Goal: Obtain resource: Download file/media

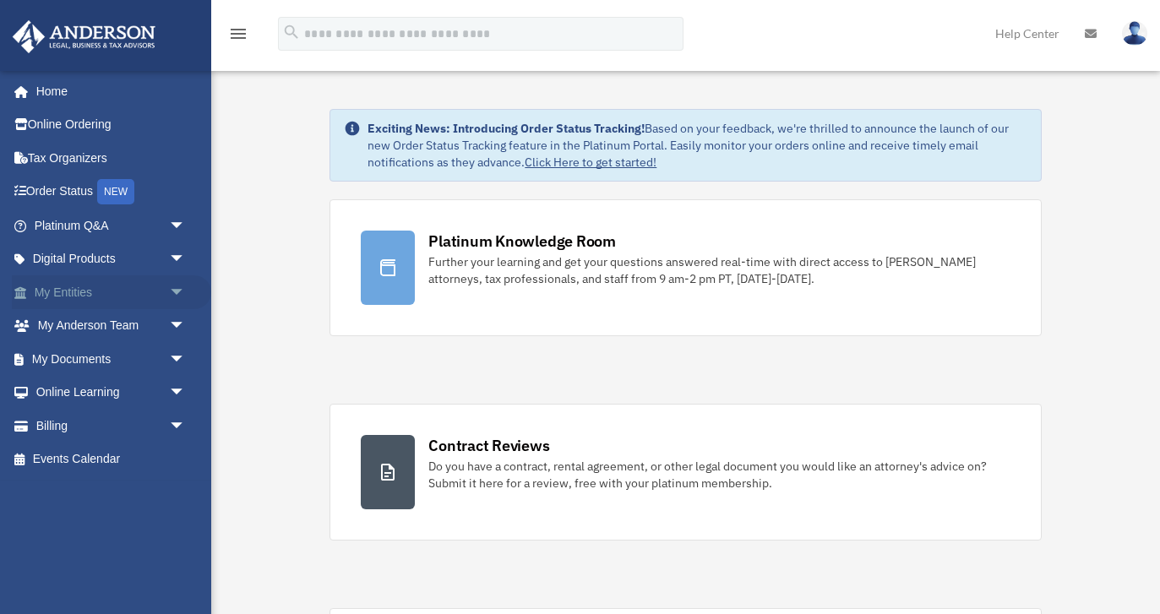
click at [178, 291] on span "arrow_drop_down" at bounding box center [186, 292] width 34 height 35
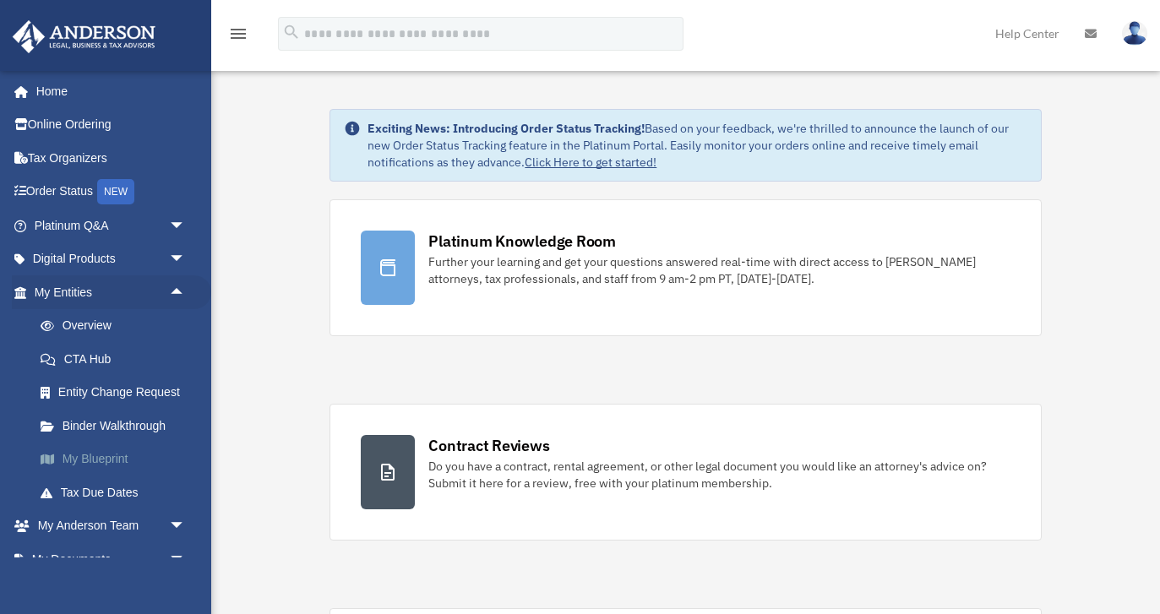
click at [110, 458] on link "My Blueprint" at bounding box center [118, 460] width 188 height 34
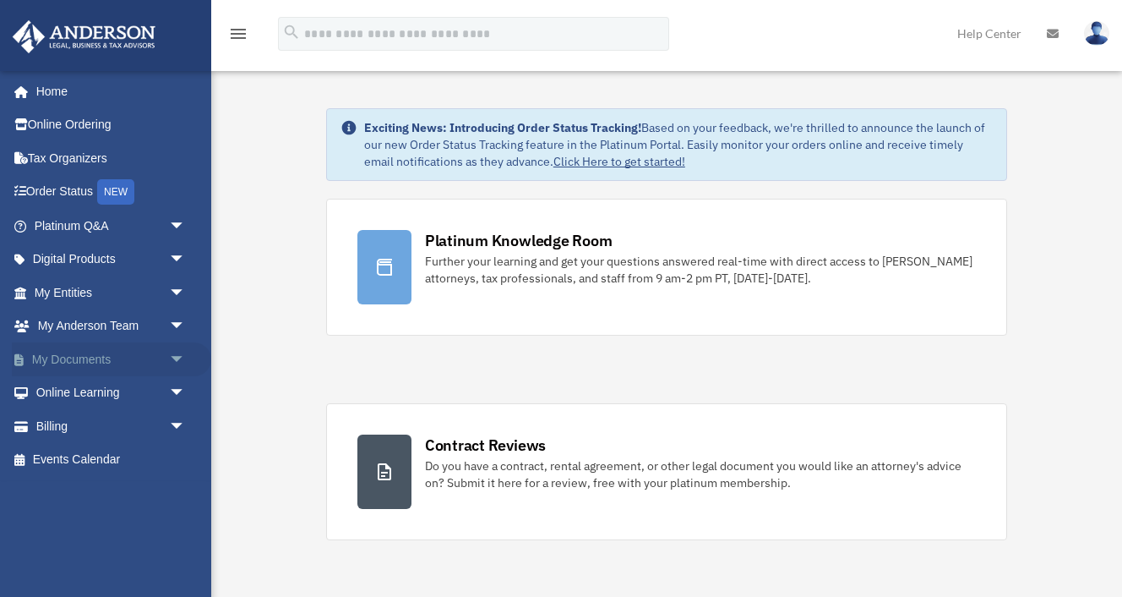
click at [105, 362] on link "My Documents arrow_drop_down" at bounding box center [111, 359] width 199 height 34
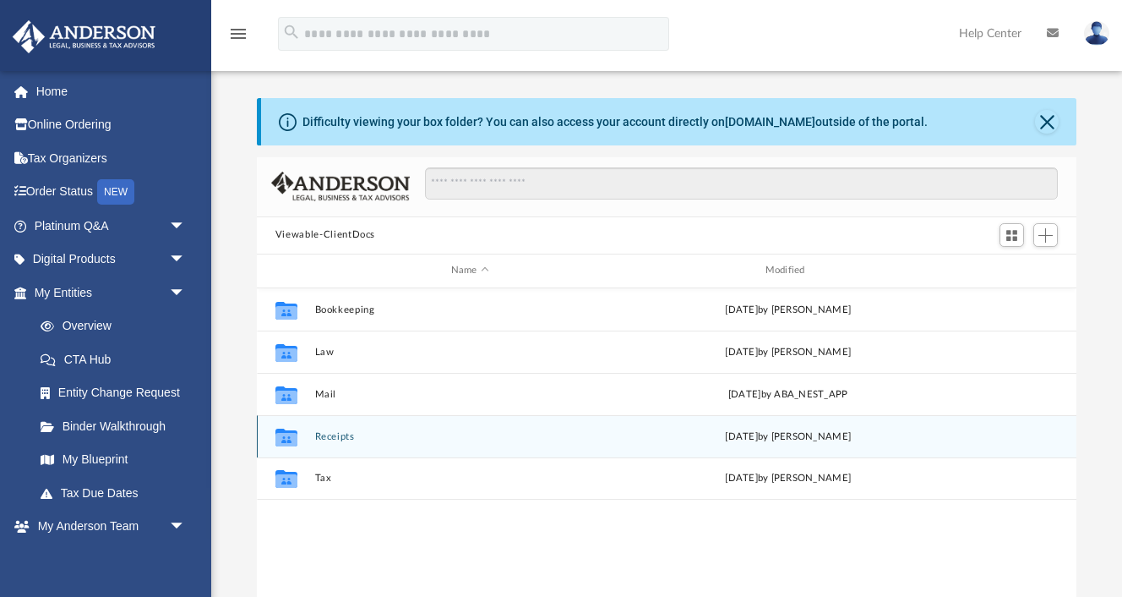
scroll to position [384, 820]
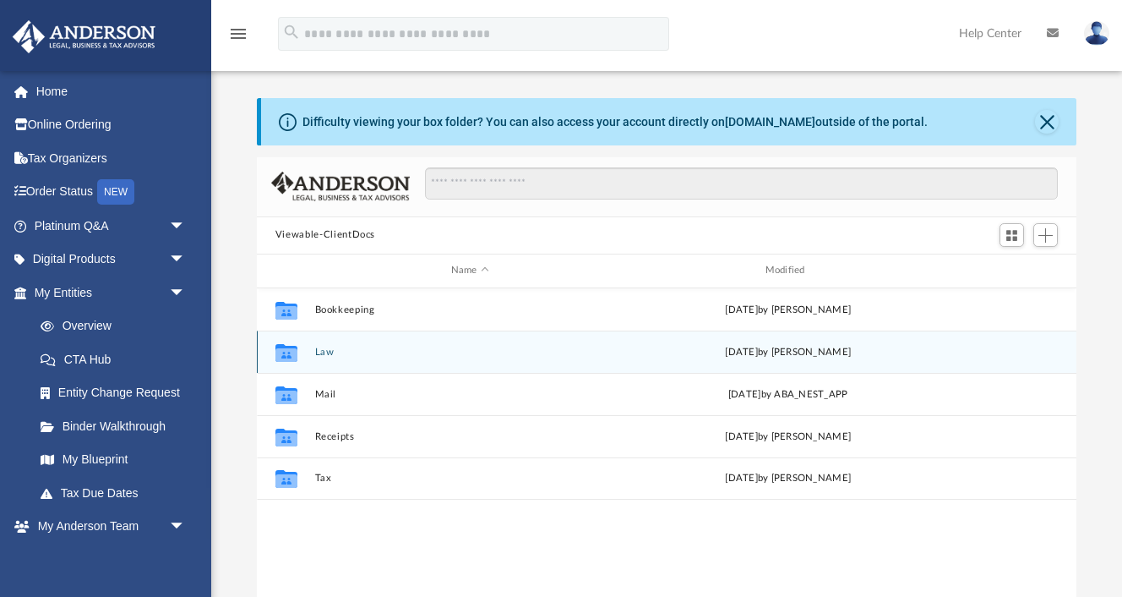
click at [324, 351] on button "Law" at bounding box center [469, 351] width 311 height 11
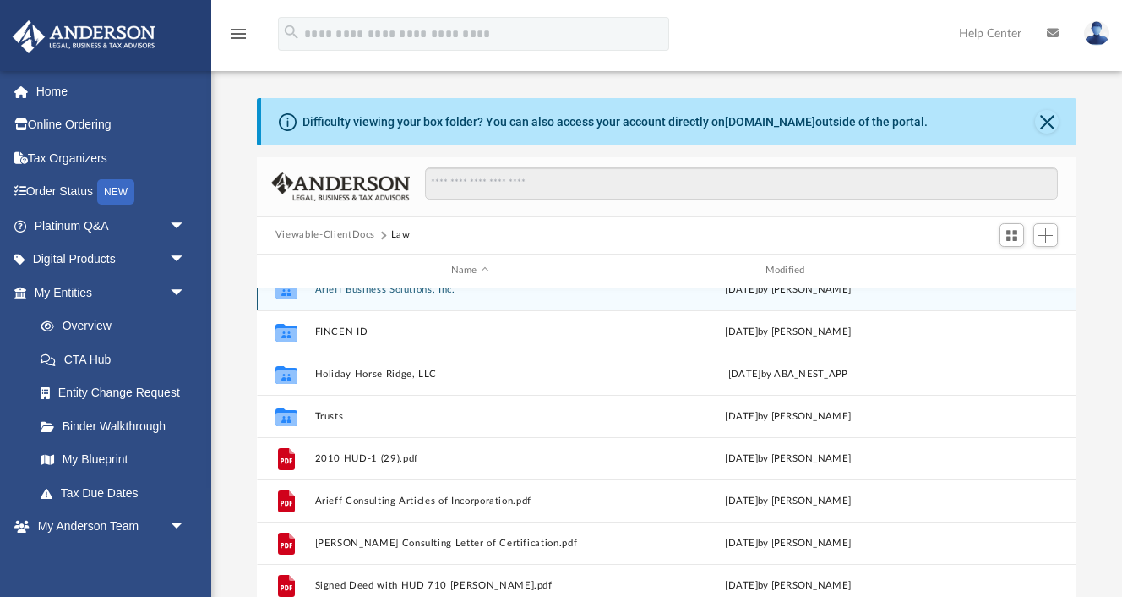
scroll to position [199, 0]
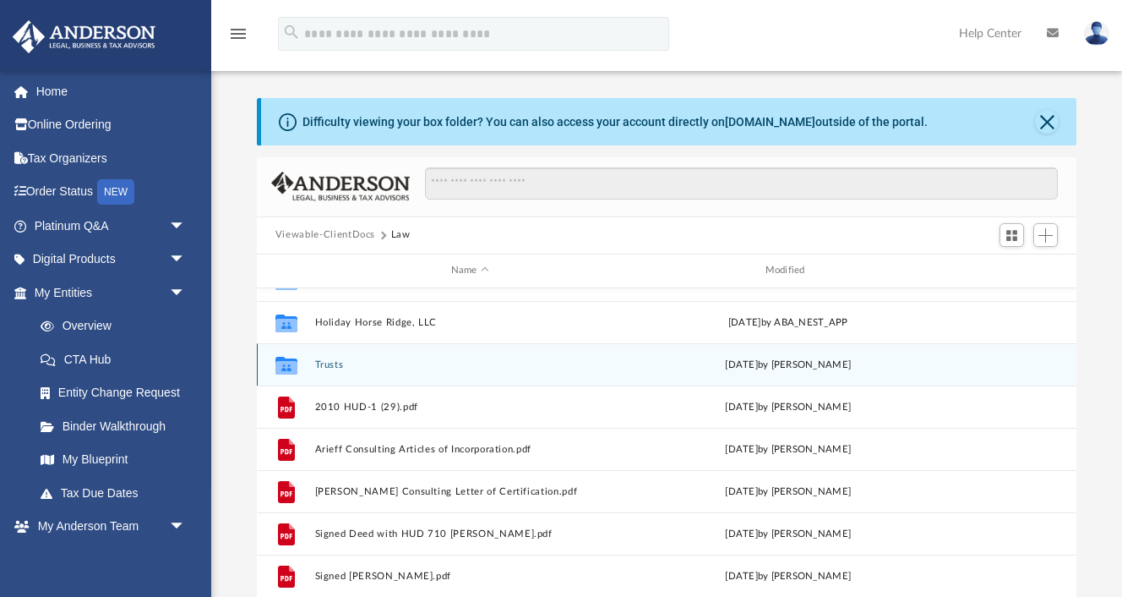
click at [329, 363] on button "Trusts" at bounding box center [469, 364] width 311 height 11
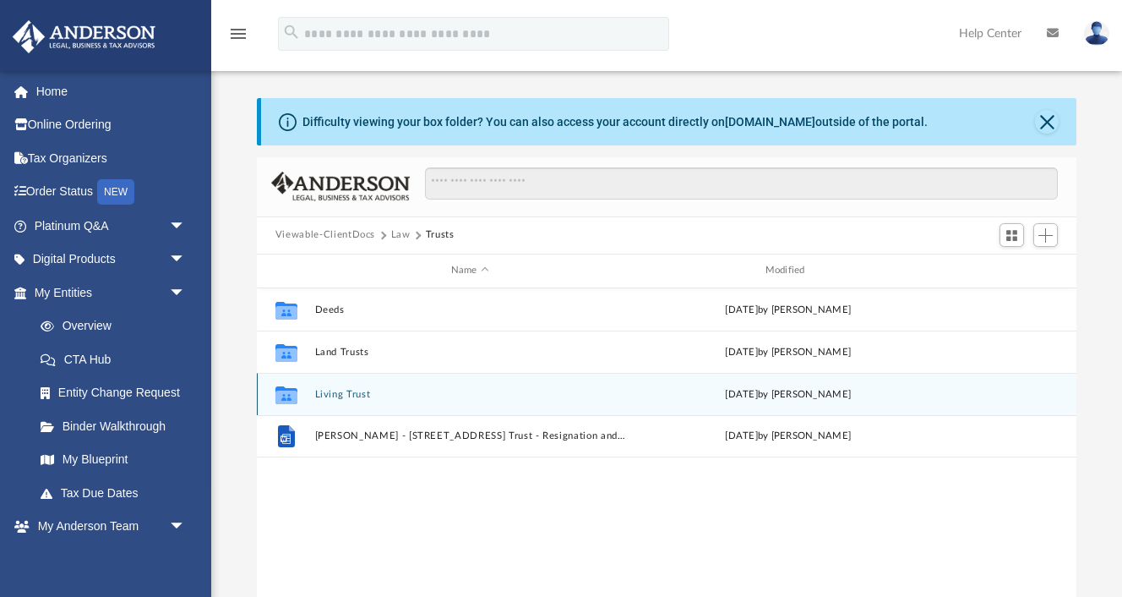
scroll to position [0, 0]
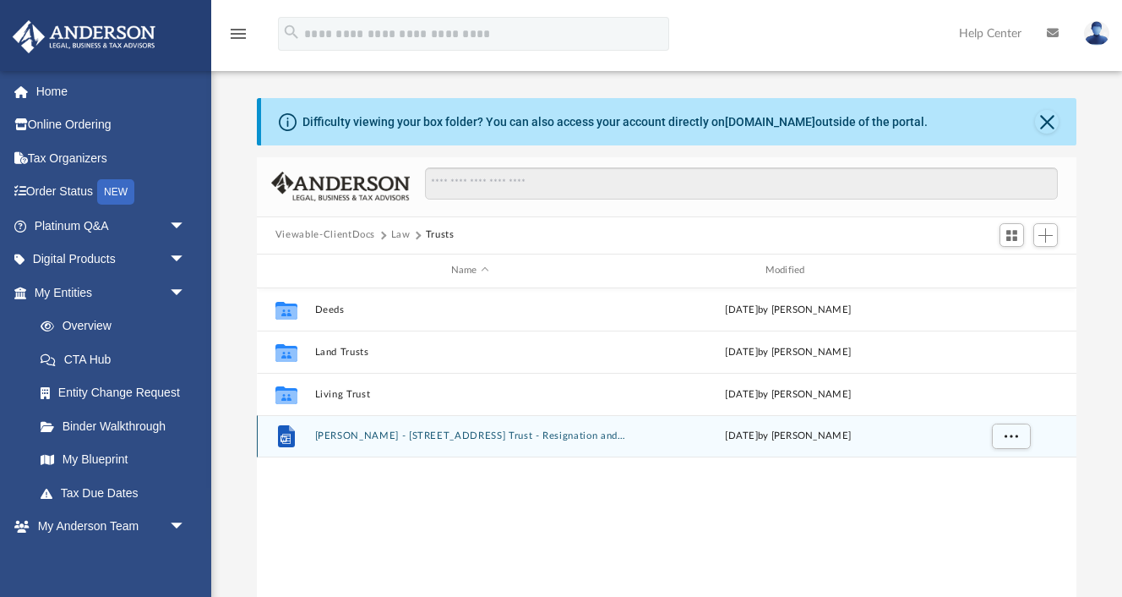
click at [470, 431] on button "[PERSON_NAME] - [STREET_ADDRESS] Trust - Resignation and Acceptance Letter.docx" at bounding box center [469, 435] width 311 height 11
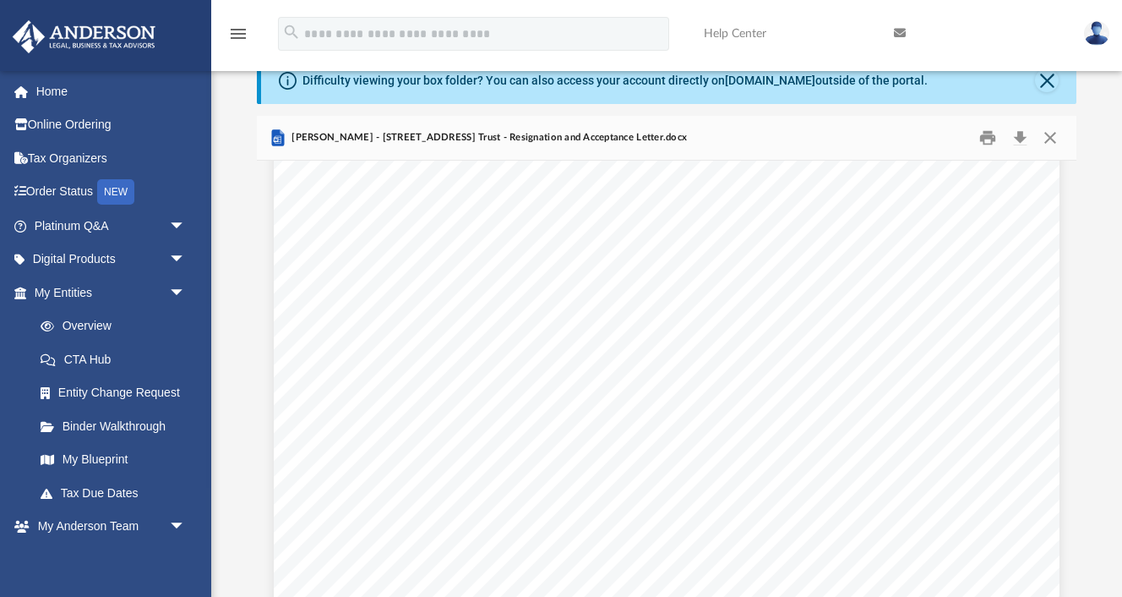
scroll to position [68, 0]
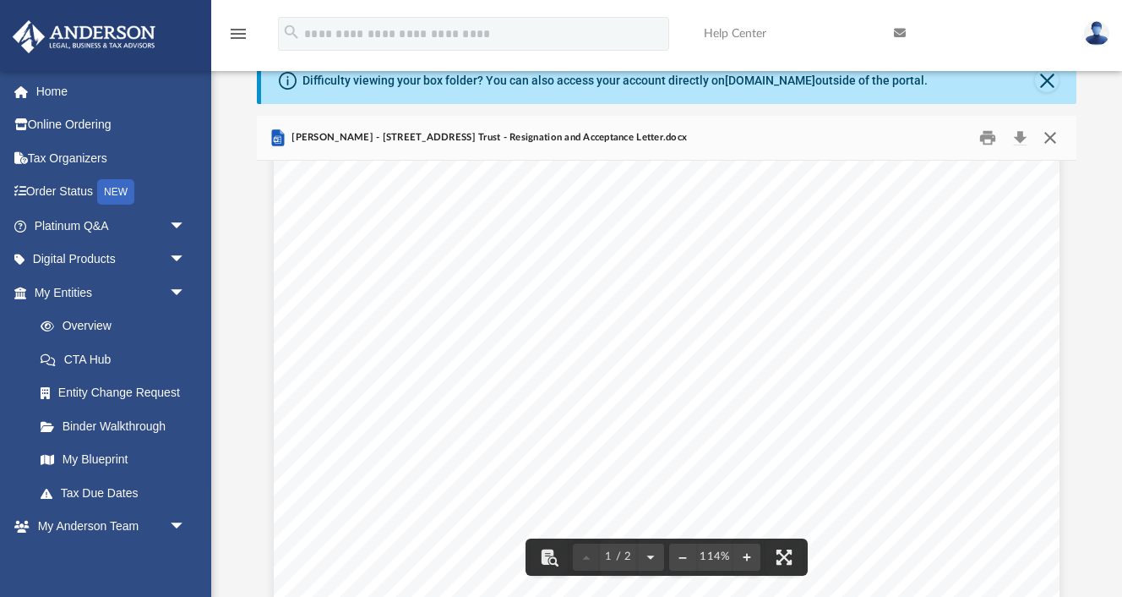
click at [1050, 134] on button "Close" at bounding box center [1050, 137] width 30 height 26
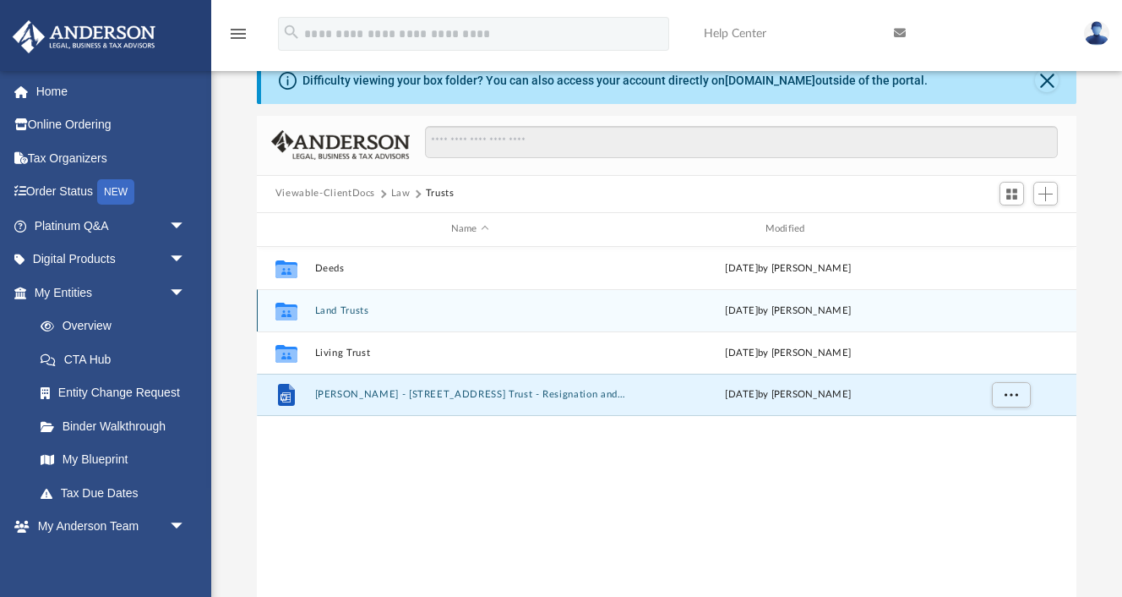
click at [346, 317] on div "Collaborated Folder Land Trusts [DATE] by [PERSON_NAME]" at bounding box center [667, 310] width 820 height 42
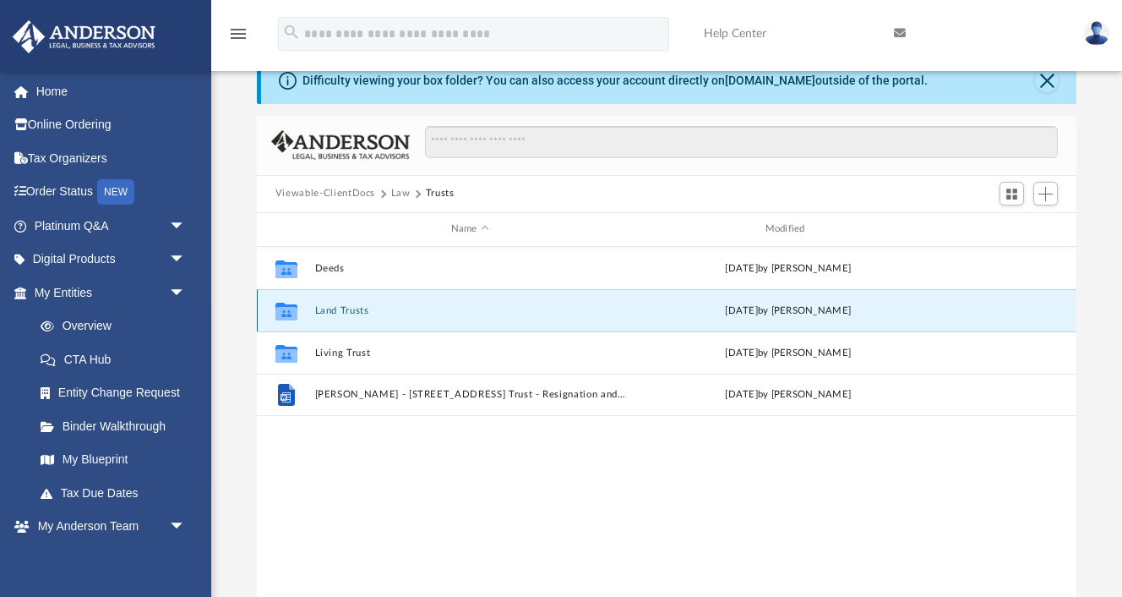
click at [346, 313] on button "Land Trusts" at bounding box center [469, 310] width 311 height 11
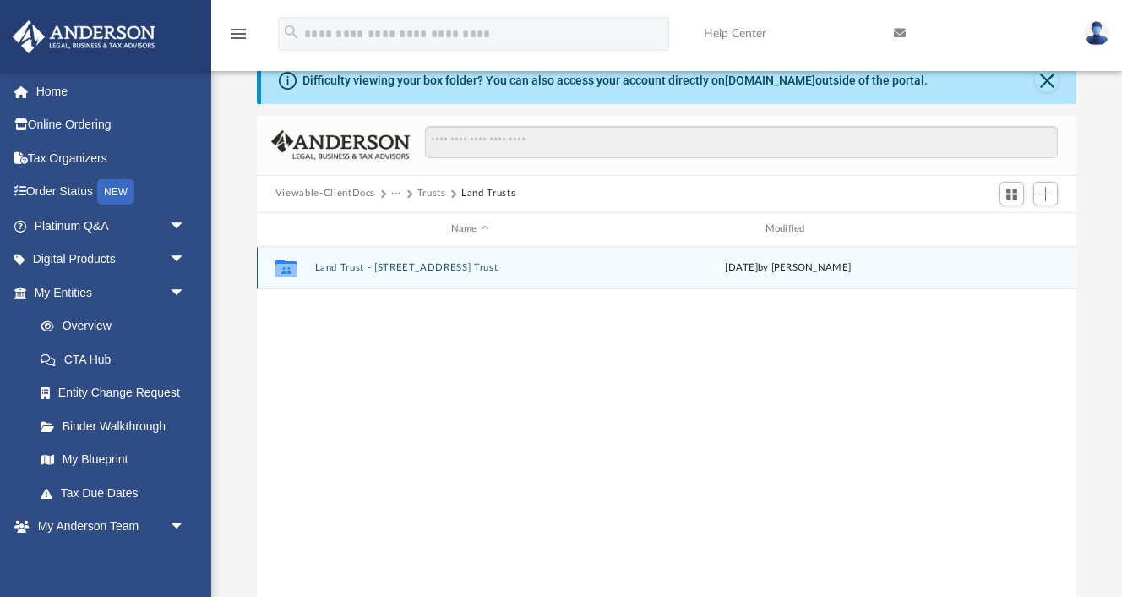
click at [445, 273] on div "Collaborated Folder Land Trust - [STREET_ADDRESS] Trust [DATE] by [PERSON_NAME]" at bounding box center [667, 268] width 820 height 42
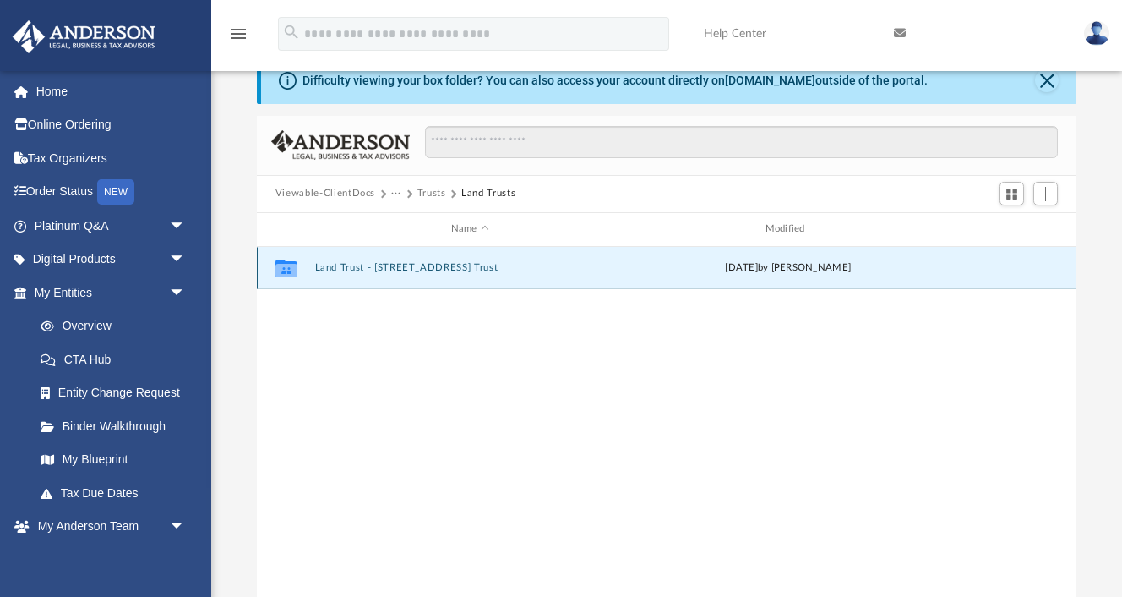
click at [447, 267] on button "Land Trust - [STREET_ADDRESS] Trust" at bounding box center [469, 267] width 311 height 11
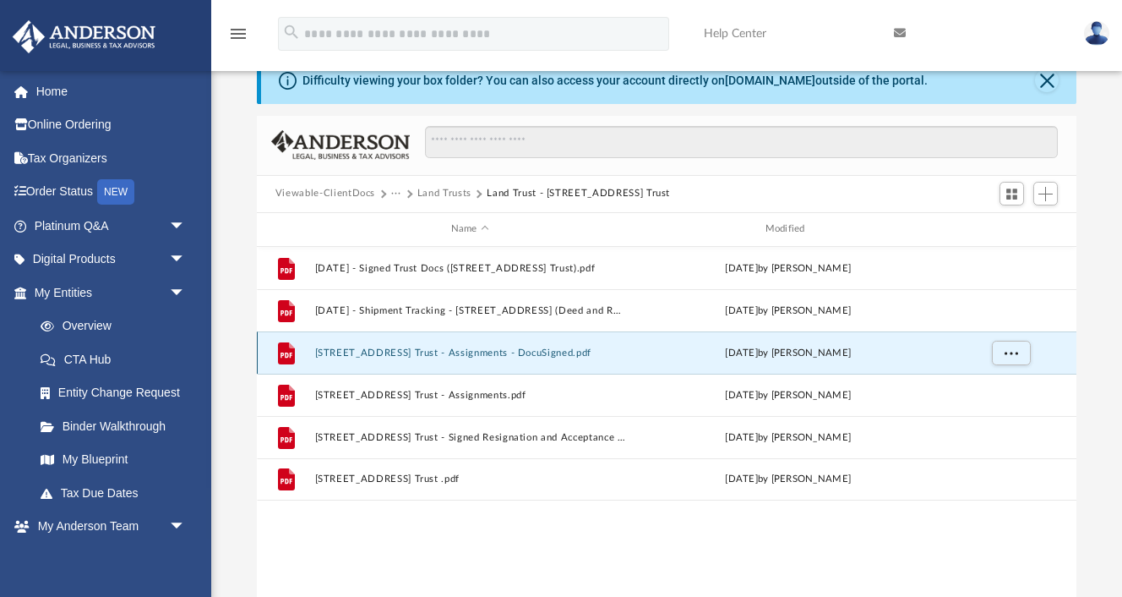
click at [481, 349] on button "309 Magnolia Street Trust - Assignments - DocuSigned.pdf" at bounding box center [469, 352] width 311 height 11
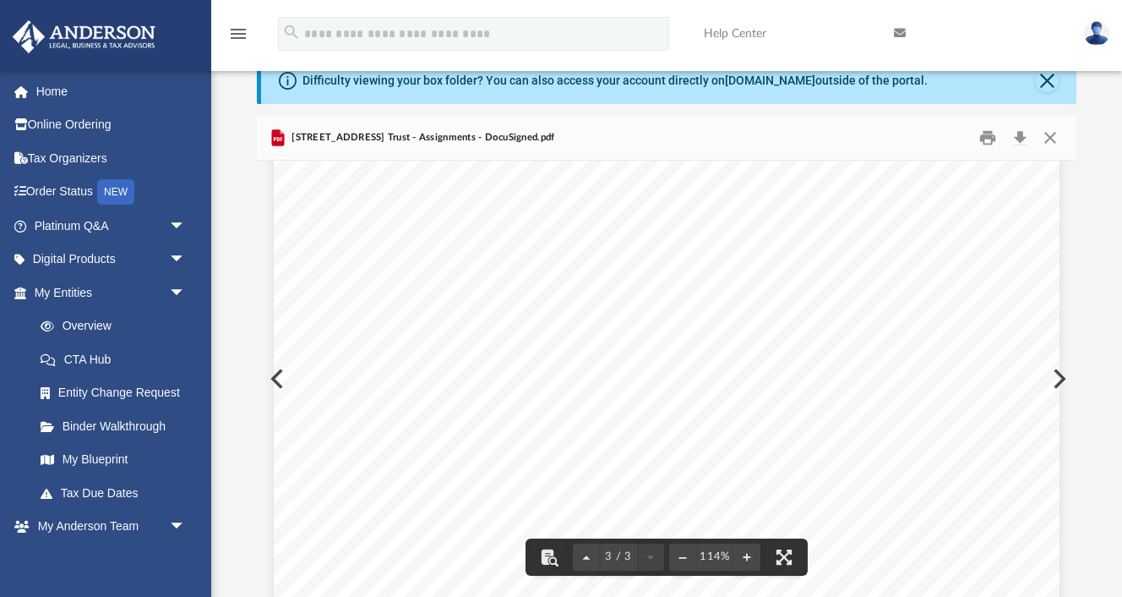
scroll to position [2317, 0]
click at [1020, 123] on div "309 Magnolia Street Trust - Assignments - DocuSigned.pdf" at bounding box center [667, 138] width 820 height 45
click at [1020, 130] on button "Download" at bounding box center [1020, 137] width 30 height 26
click at [1048, 84] on button "Close" at bounding box center [1047, 80] width 24 height 24
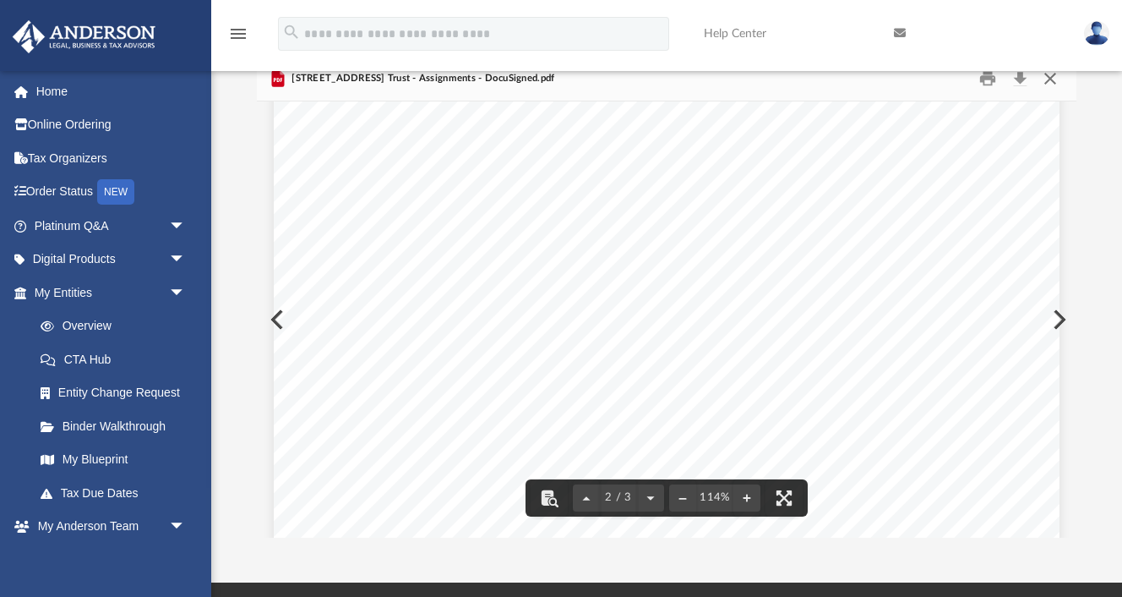
click at [1050, 81] on button "Close" at bounding box center [1050, 78] width 30 height 26
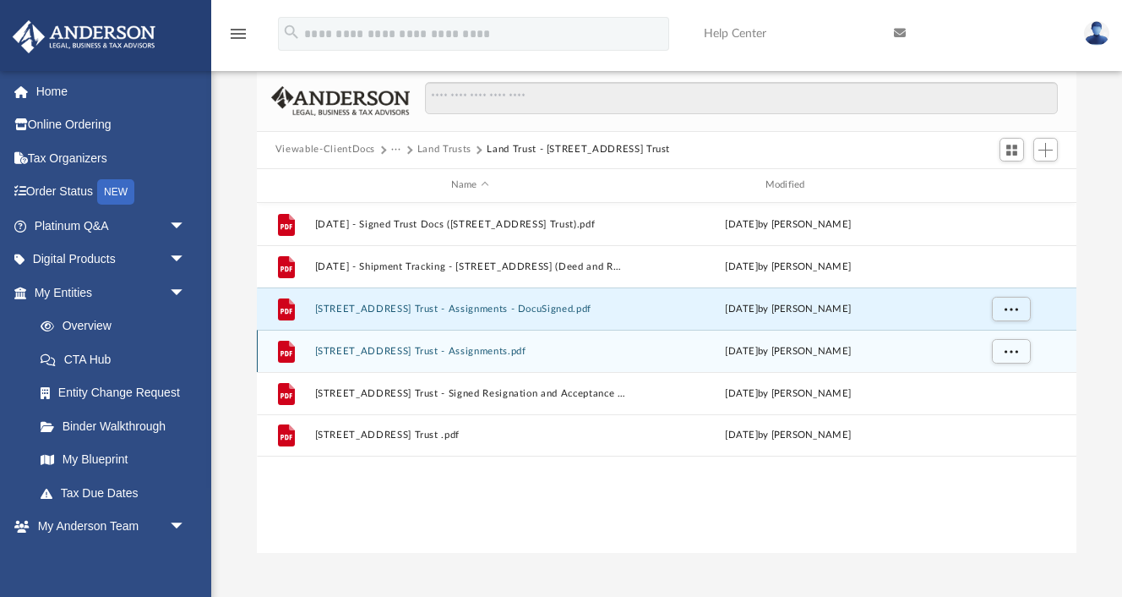
scroll to position [0, 0]
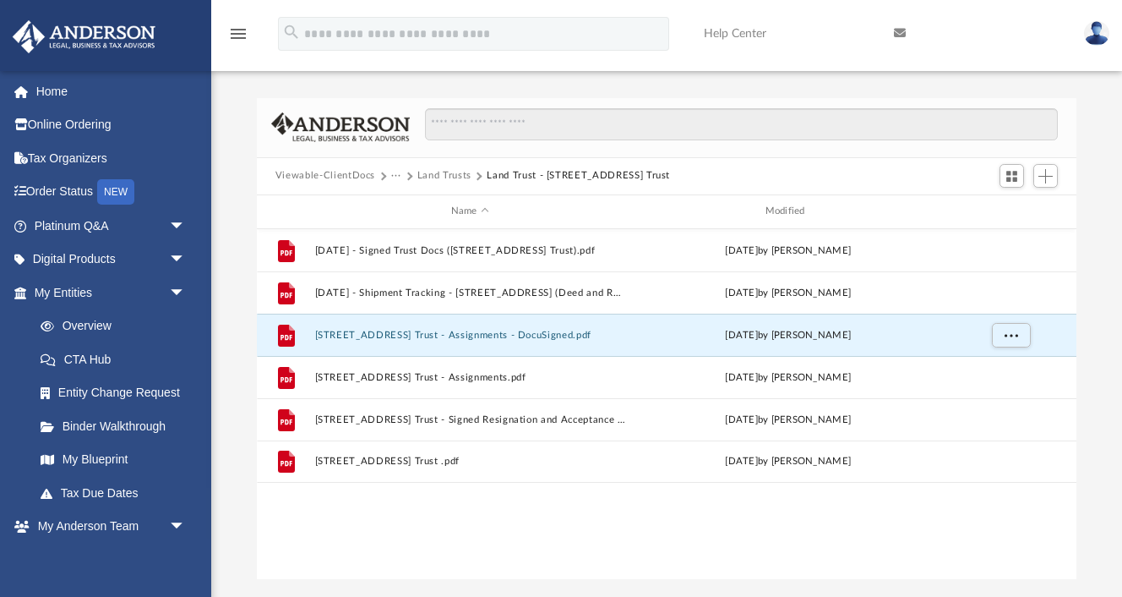
click at [330, 167] on div "Viewable-ClientDocs ··· Land Trusts Land Trust - 309 Magnolia Street Trust" at bounding box center [667, 176] width 820 height 37
click at [333, 180] on button "Viewable-ClientDocs" at bounding box center [325, 175] width 100 height 15
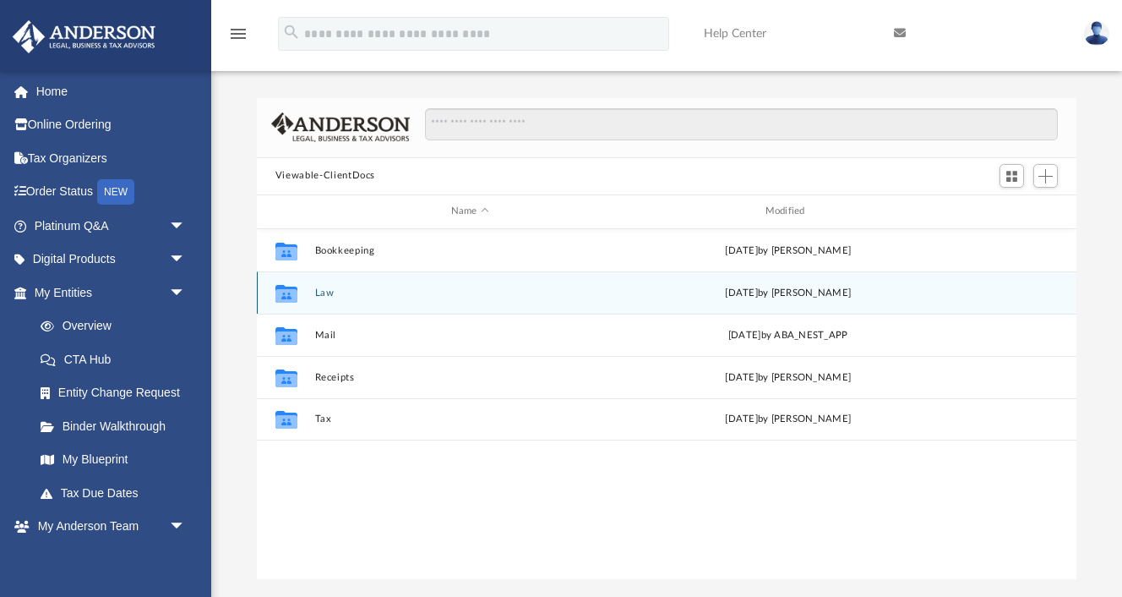
click at [322, 297] on button "Law" at bounding box center [469, 292] width 311 height 11
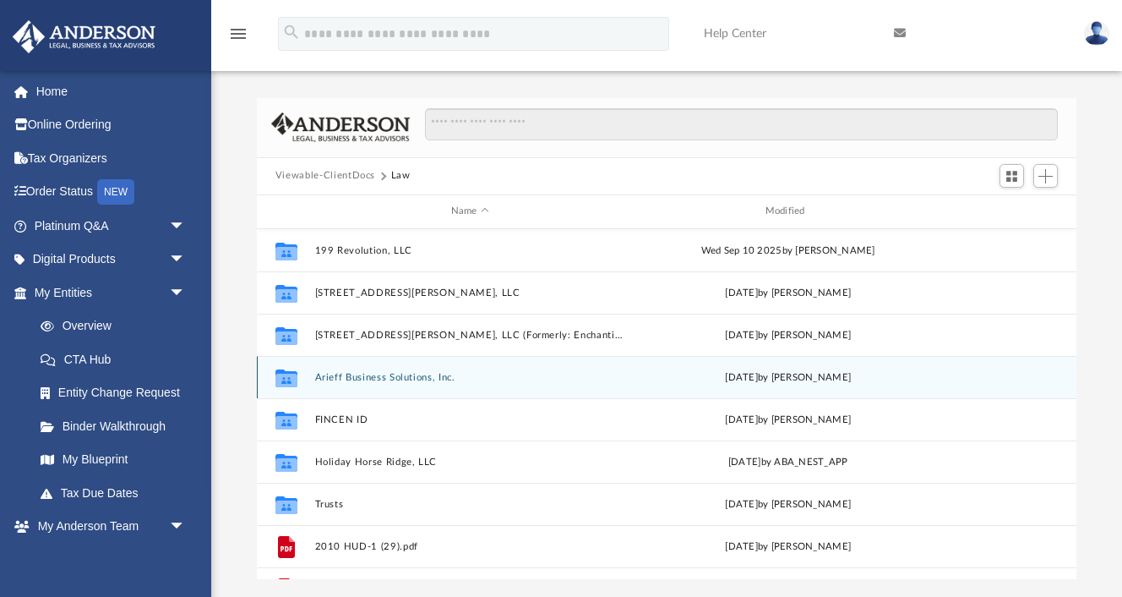
click at [357, 378] on button "Arieff Business Solutions, Inc." at bounding box center [469, 377] width 311 height 11
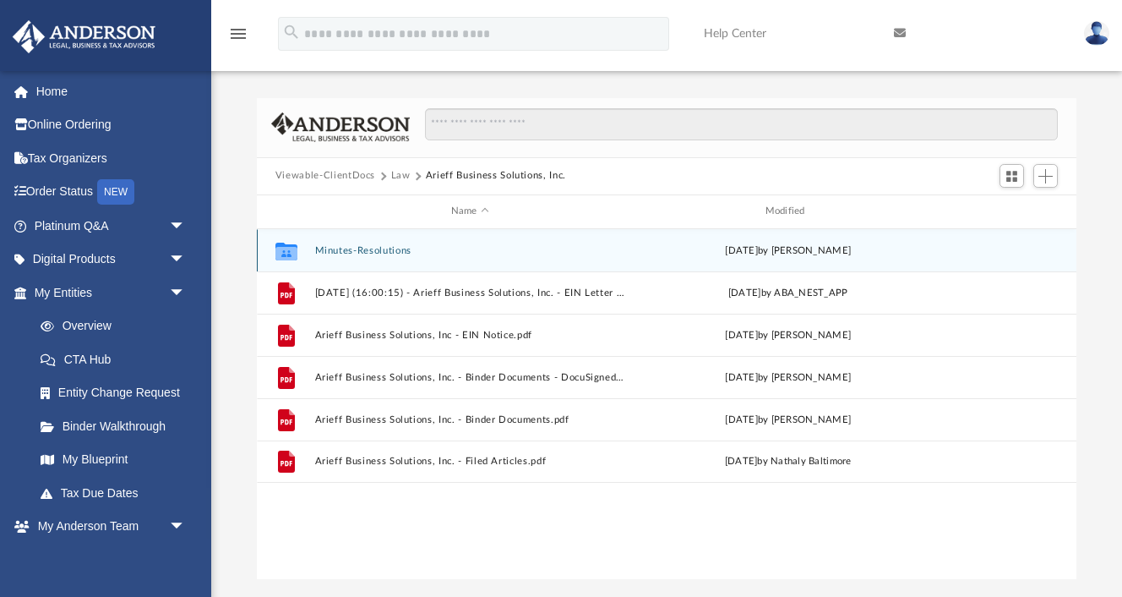
click at [357, 250] on button "Minutes-Resolutions" at bounding box center [469, 250] width 311 height 11
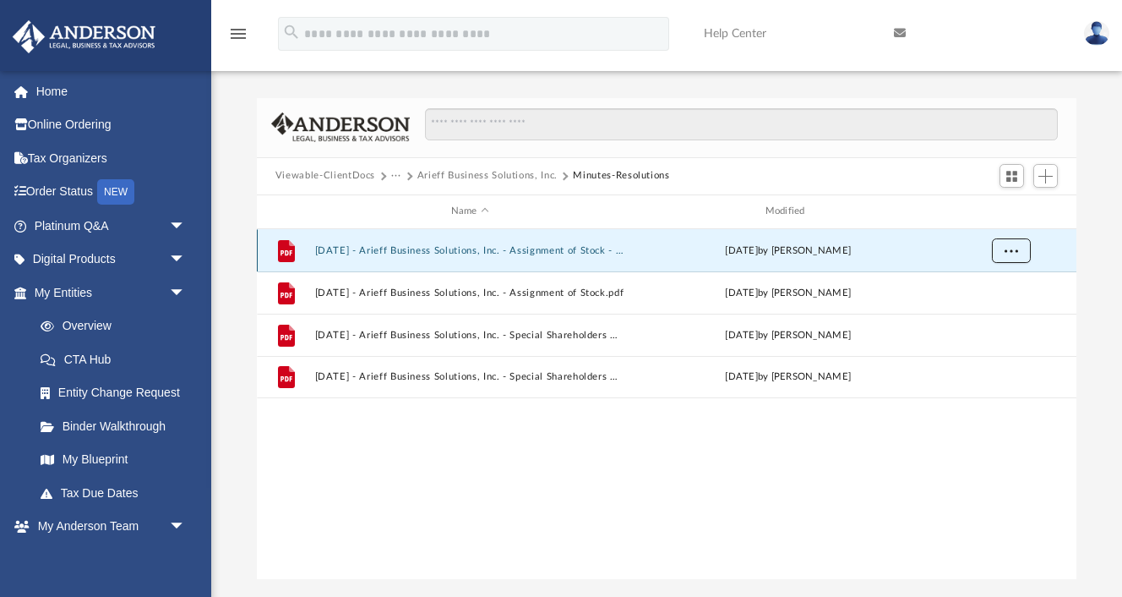
click at [1012, 245] on span "More options" at bounding box center [1011, 249] width 14 height 9
click at [1000, 311] on li "Download" at bounding box center [995, 311] width 49 height 18
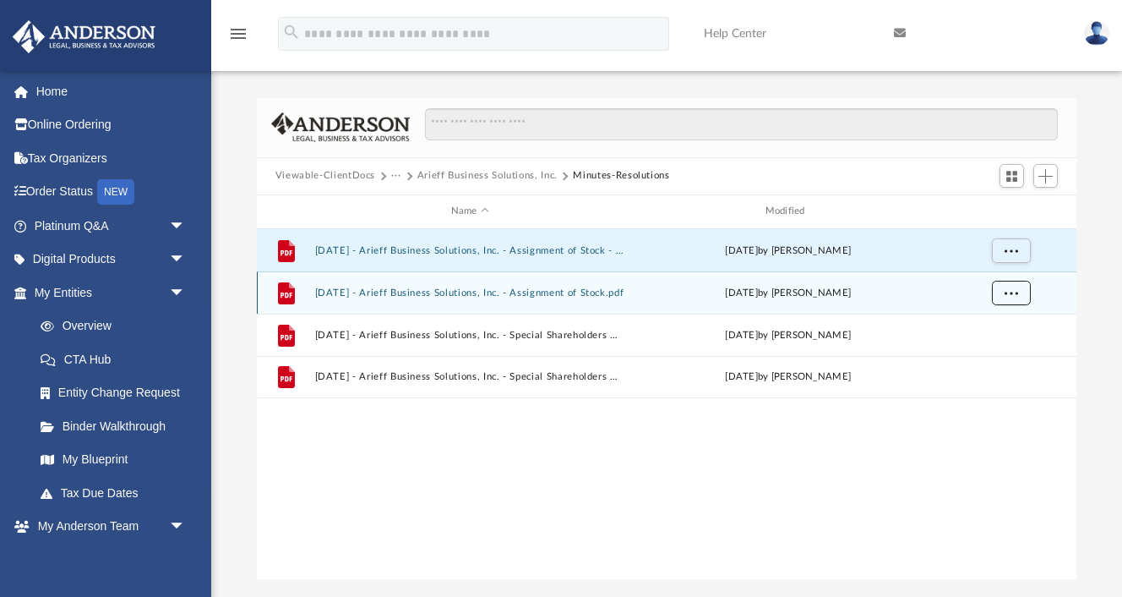
click at [1015, 294] on span "More options" at bounding box center [1011, 291] width 14 height 9
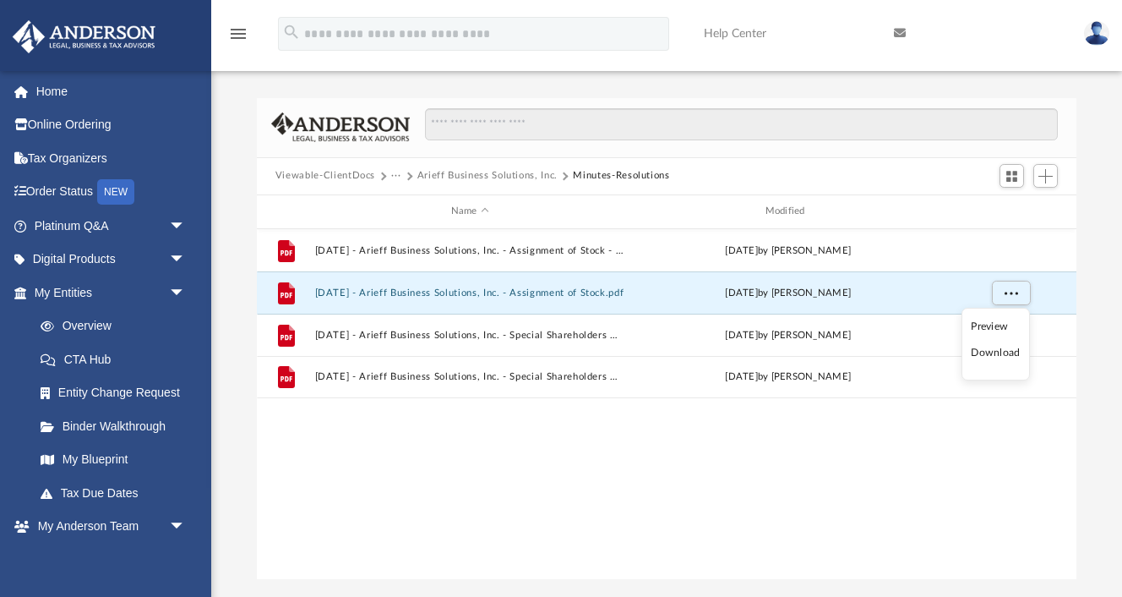
click at [998, 357] on li "Download" at bounding box center [995, 353] width 49 height 18
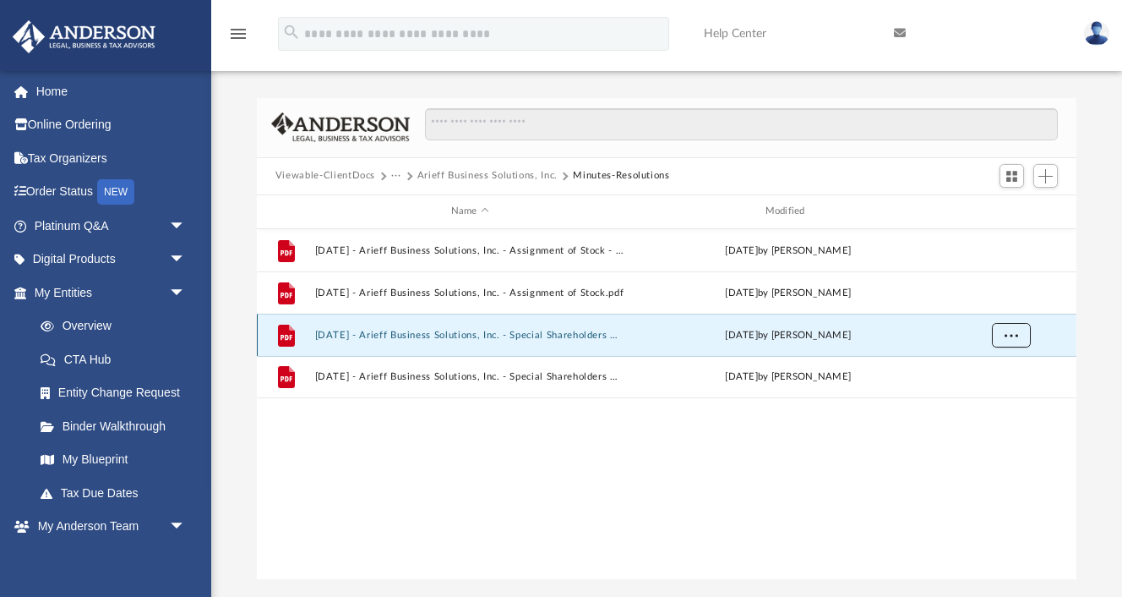
click at [1019, 330] on button "More options" at bounding box center [1010, 334] width 39 height 25
click at [1000, 395] on li "Download" at bounding box center [995, 395] width 49 height 18
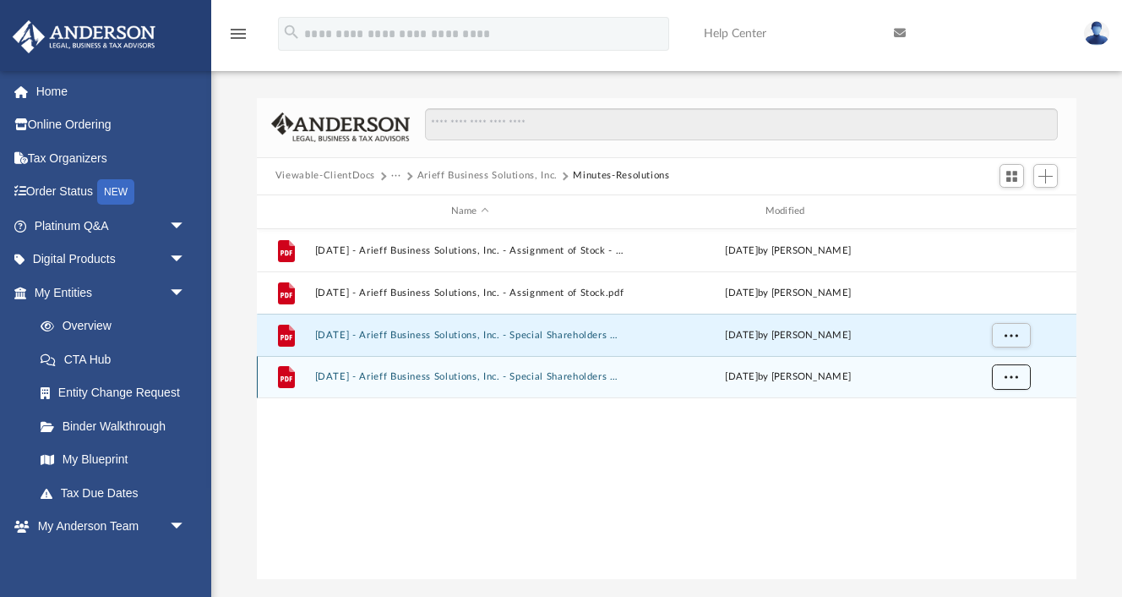
click at [1014, 377] on span "More options" at bounding box center [1011, 376] width 14 height 9
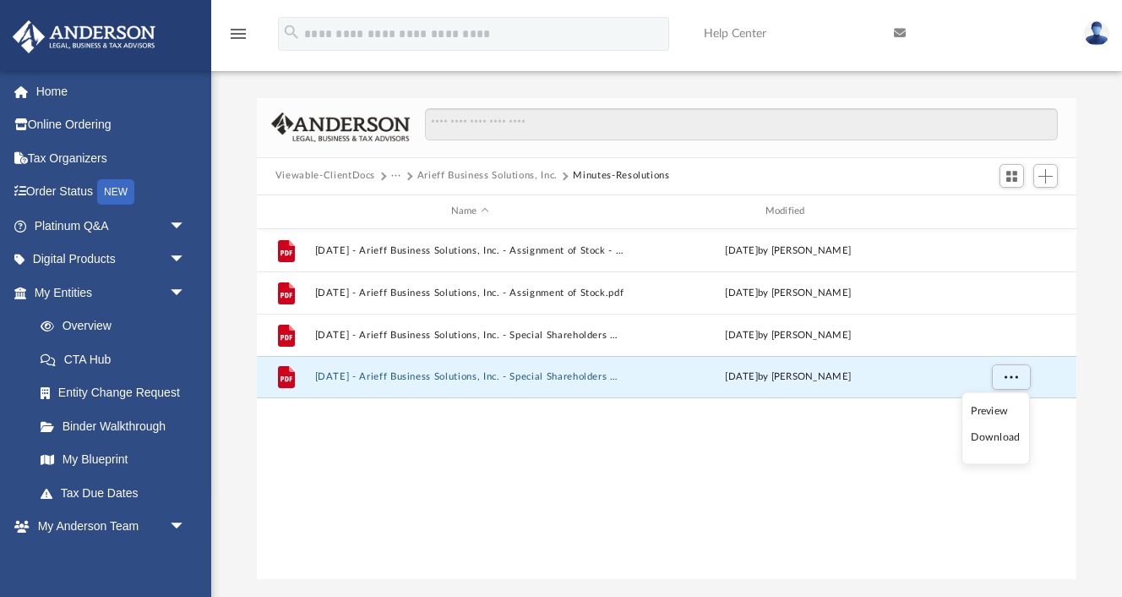
click at [1001, 433] on li "Download" at bounding box center [995, 437] width 49 height 18
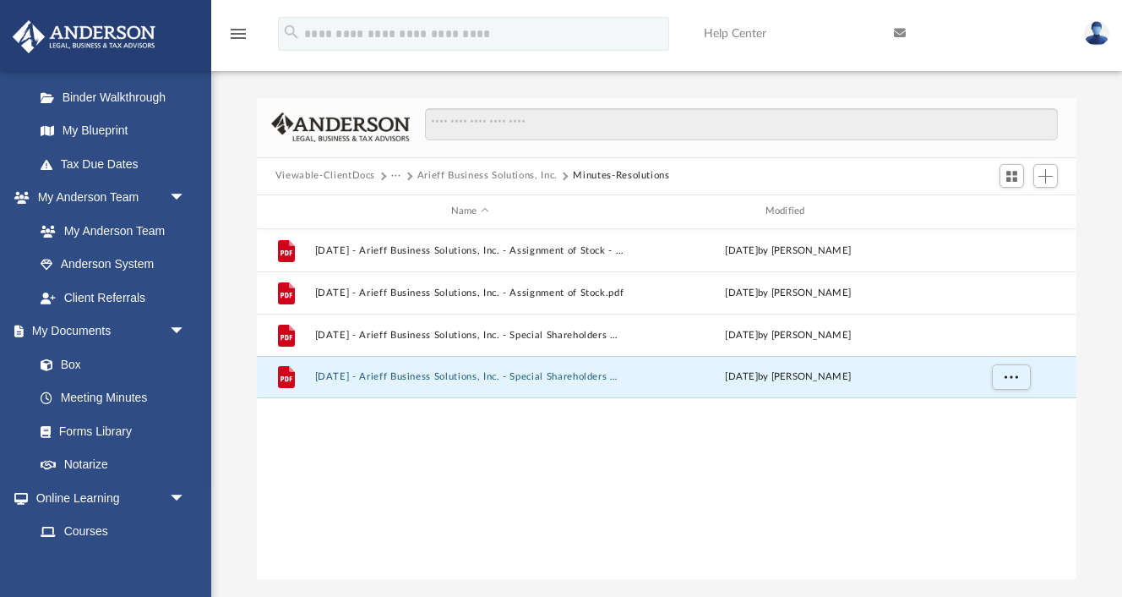
scroll to position [370, 0]
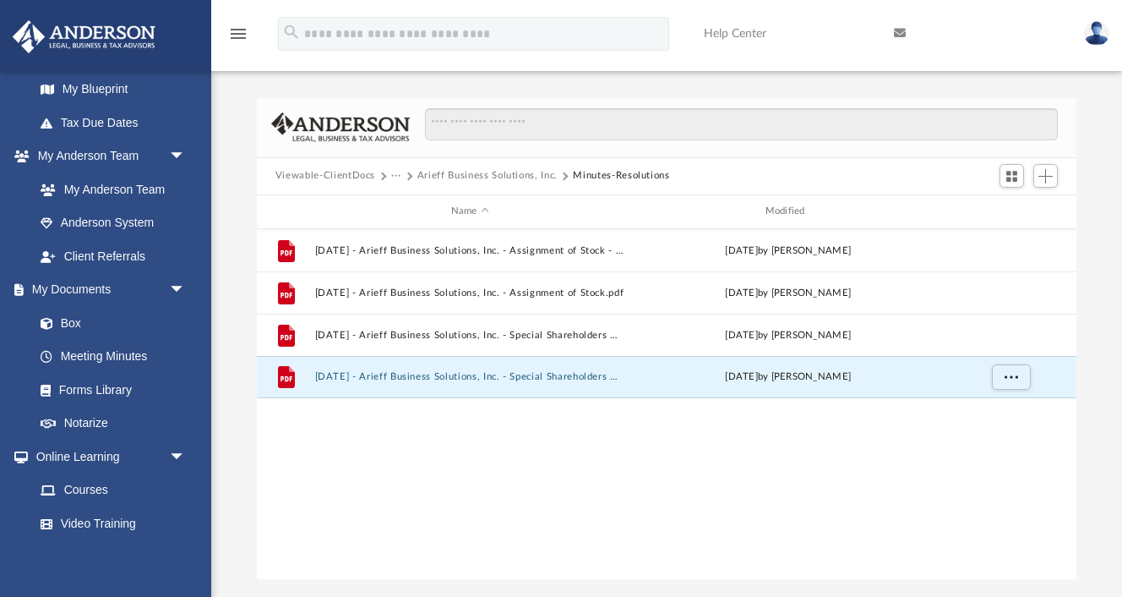
click at [320, 176] on button "Viewable-ClientDocs" at bounding box center [325, 175] width 100 height 15
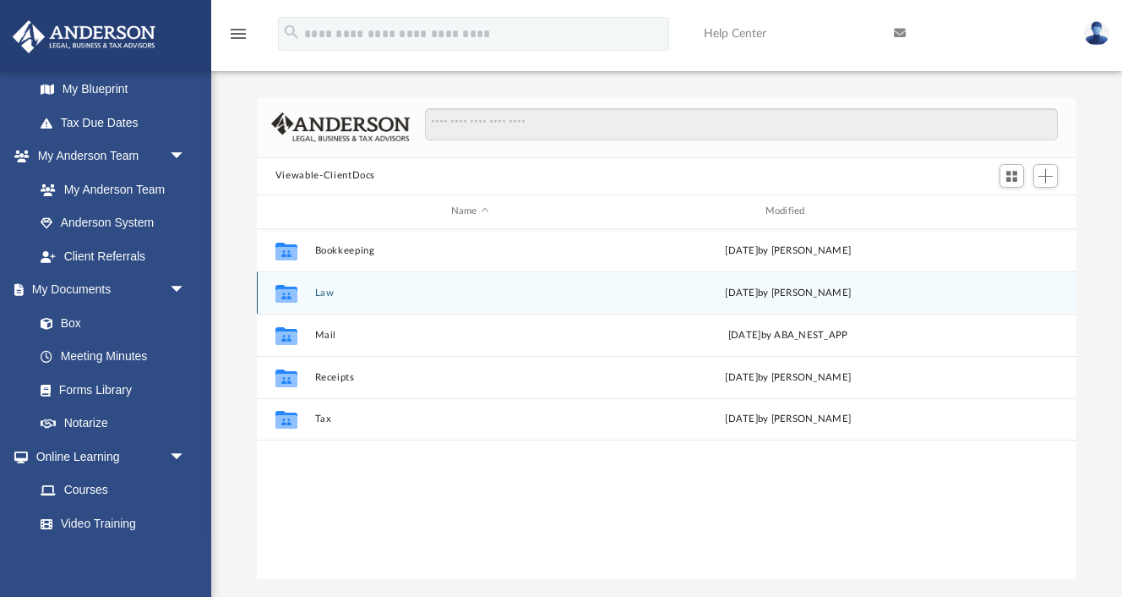
click at [331, 290] on button "Law" at bounding box center [469, 292] width 311 height 11
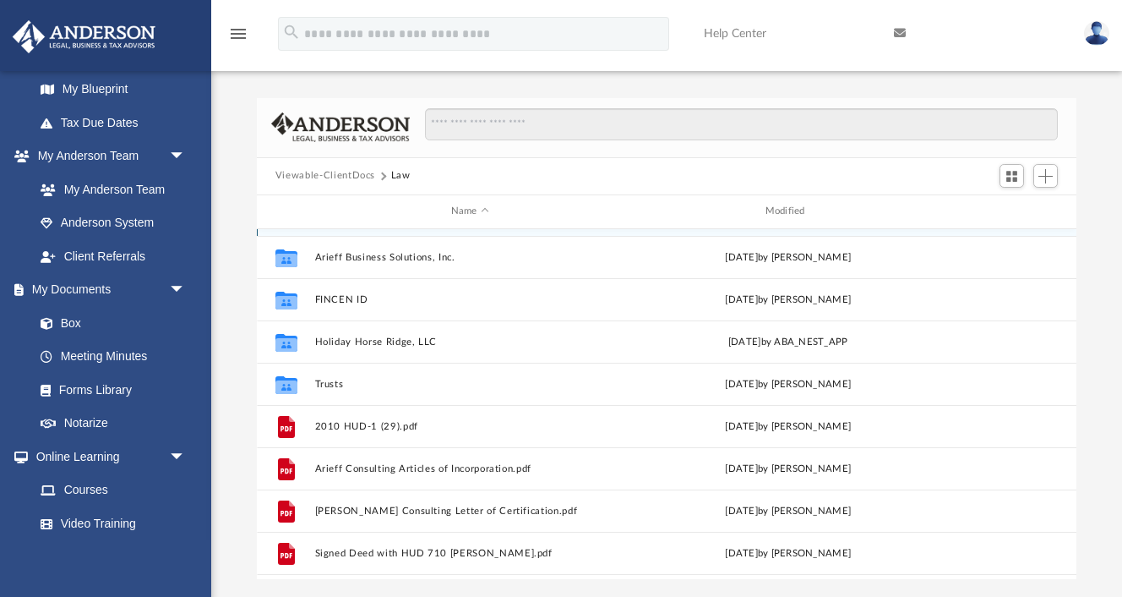
scroll to position [140, 0]
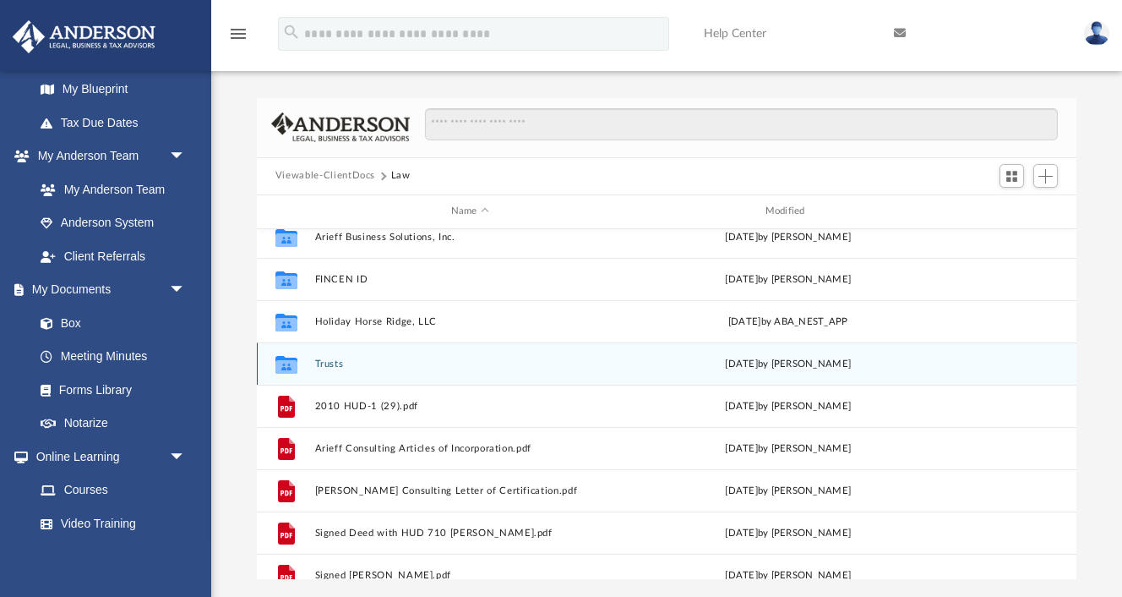
click at [331, 361] on button "Trusts" at bounding box center [469, 363] width 311 height 11
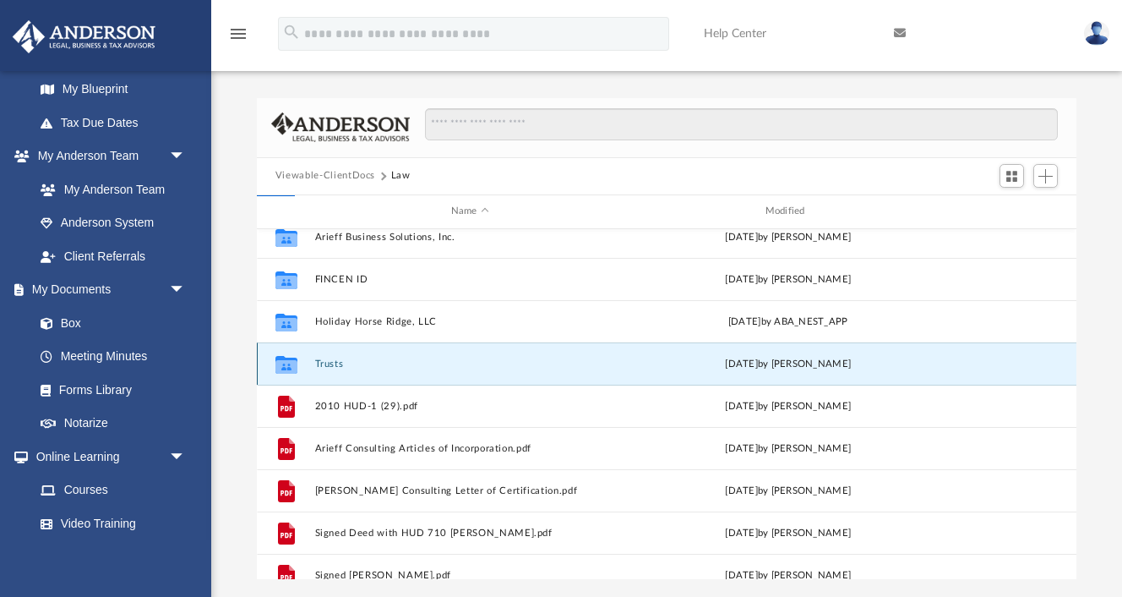
scroll to position [0, 0]
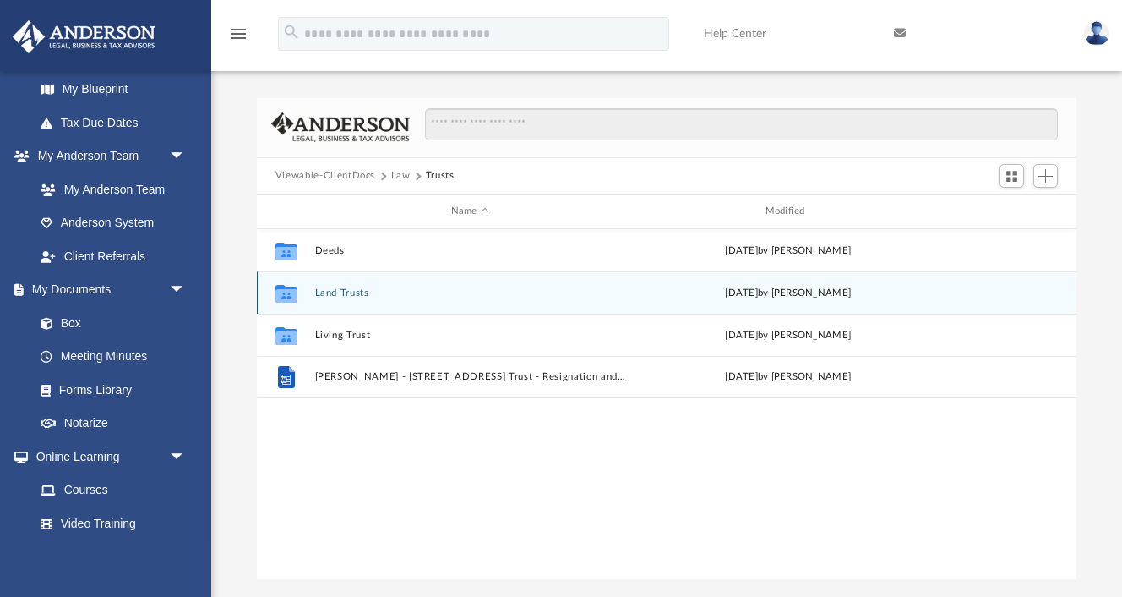
click at [345, 293] on button "Land Trusts" at bounding box center [469, 292] width 311 height 11
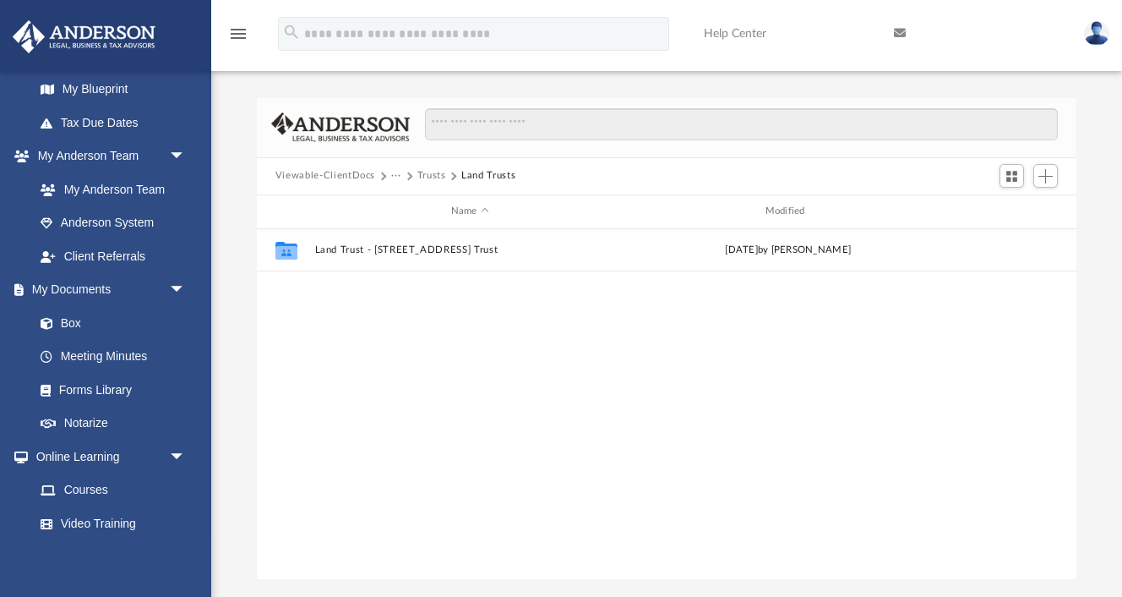
click at [428, 172] on button "Trusts" at bounding box center [431, 175] width 29 height 15
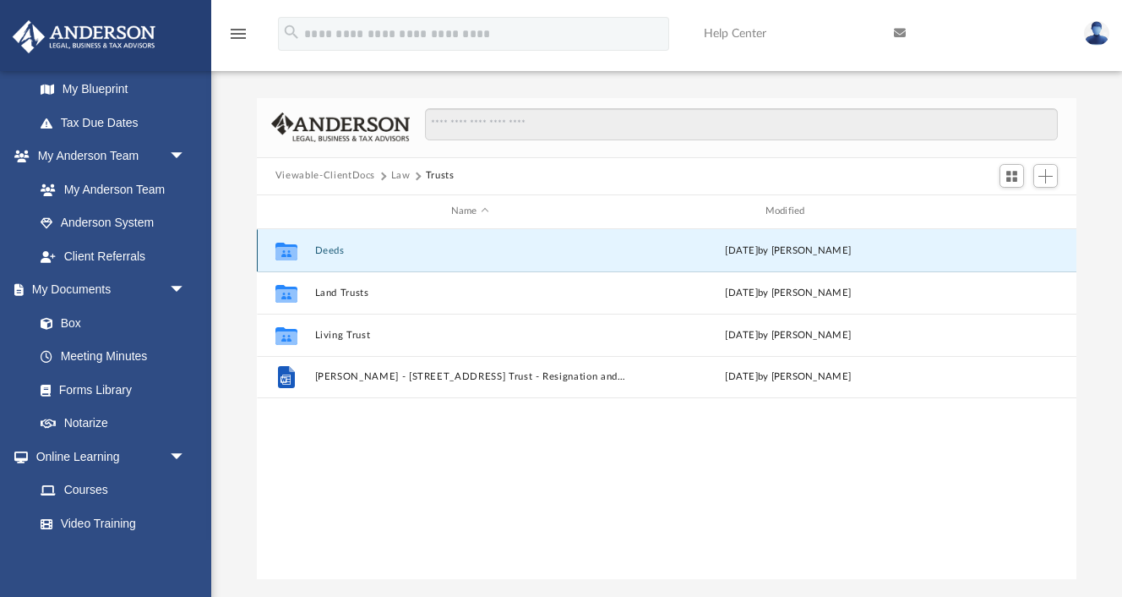
click at [332, 252] on button "Deeds" at bounding box center [469, 250] width 311 height 11
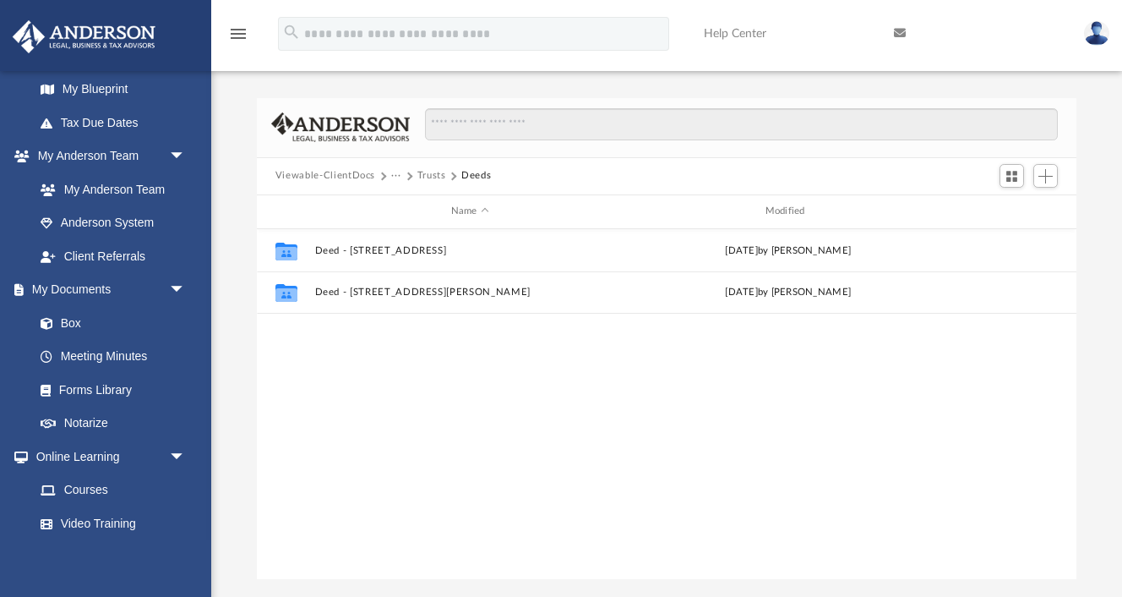
click at [339, 173] on button "Viewable-ClientDocs" at bounding box center [325, 175] width 100 height 15
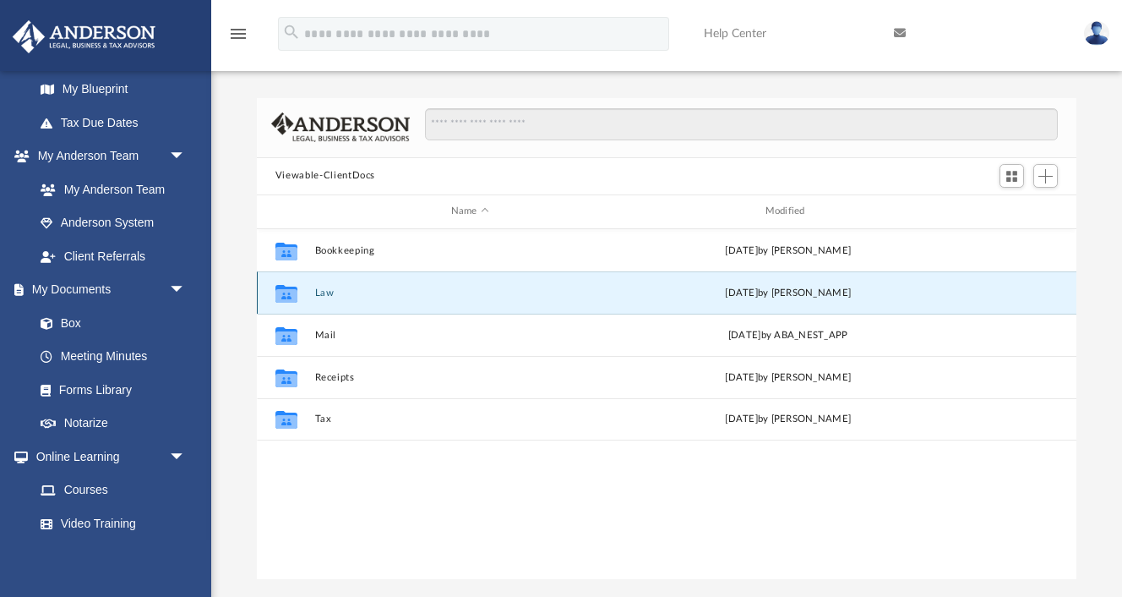
click at [330, 288] on button "Law" at bounding box center [469, 292] width 311 height 11
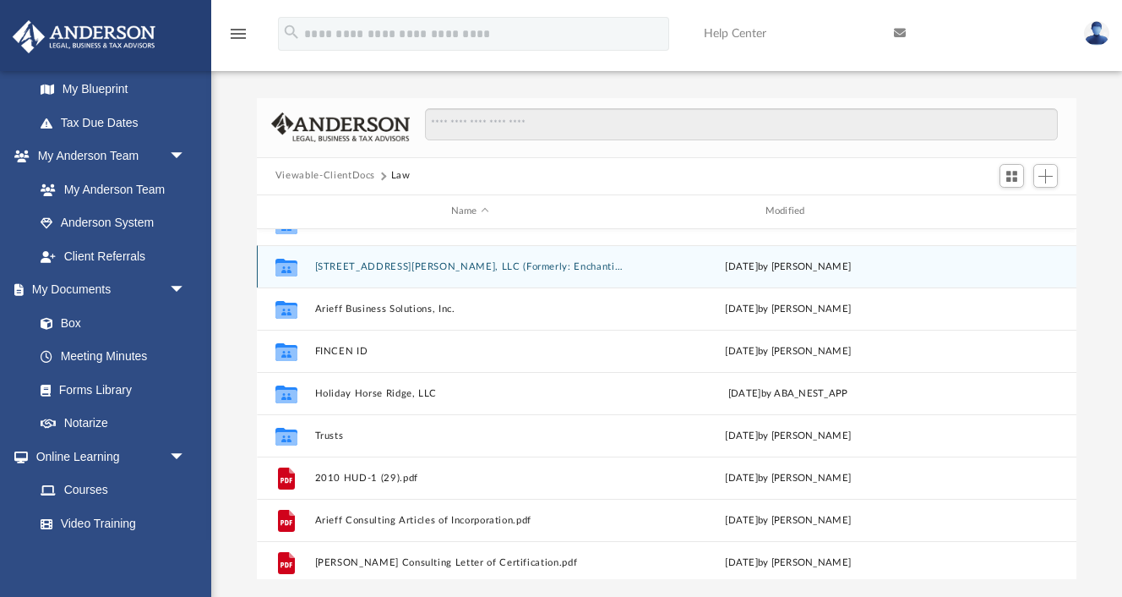
scroll to position [78, 0]
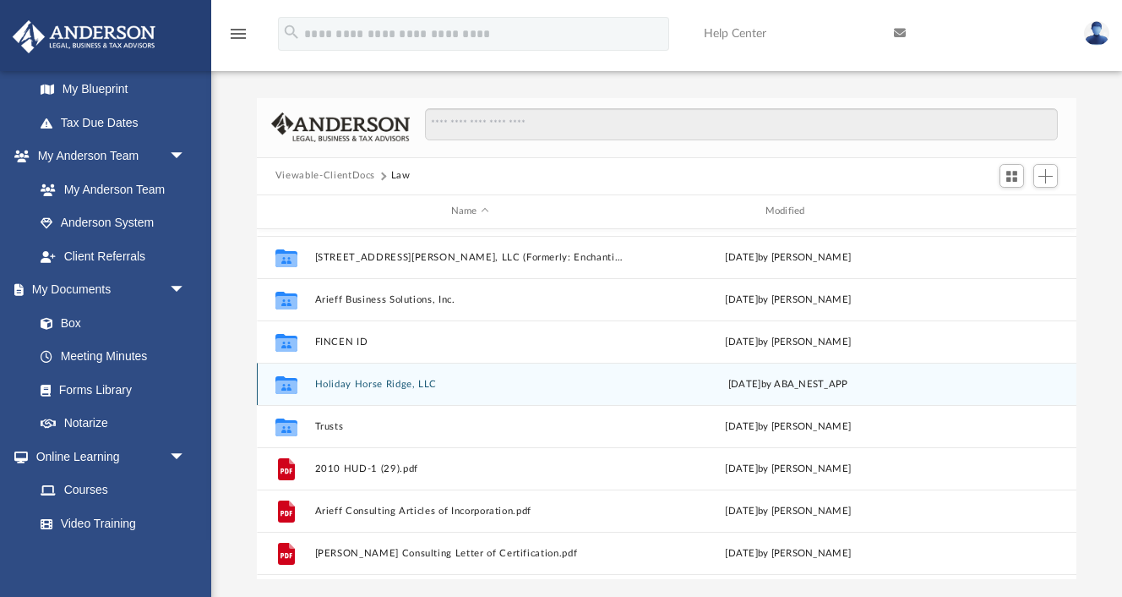
click at [391, 387] on button "Holiday Horse Ridge, LLC" at bounding box center [469, 384] width 311 height 11
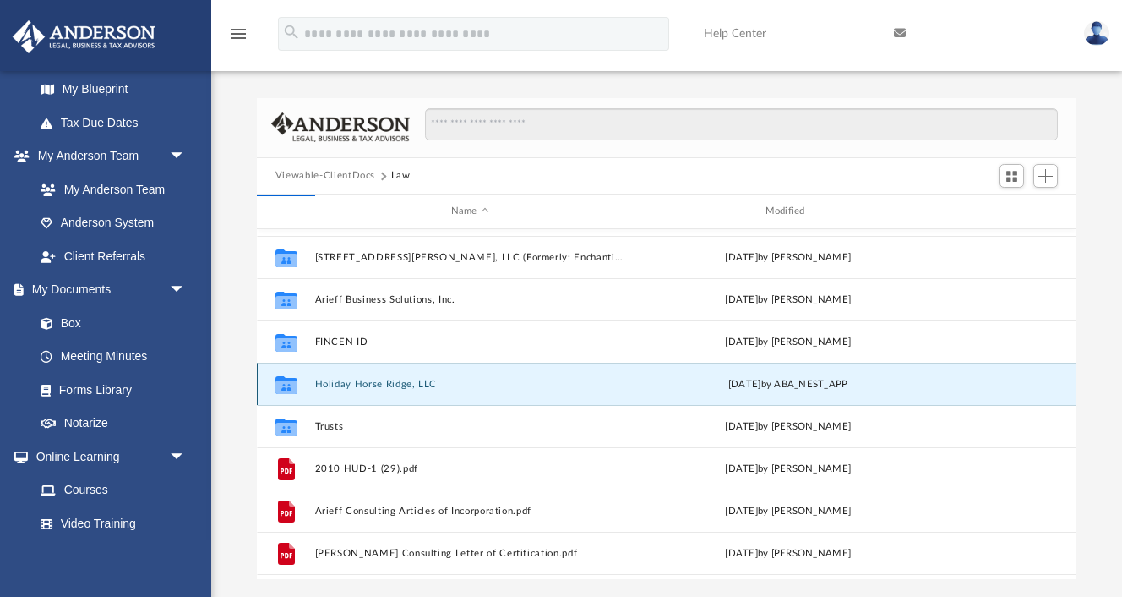
scroll to position [0, 0]
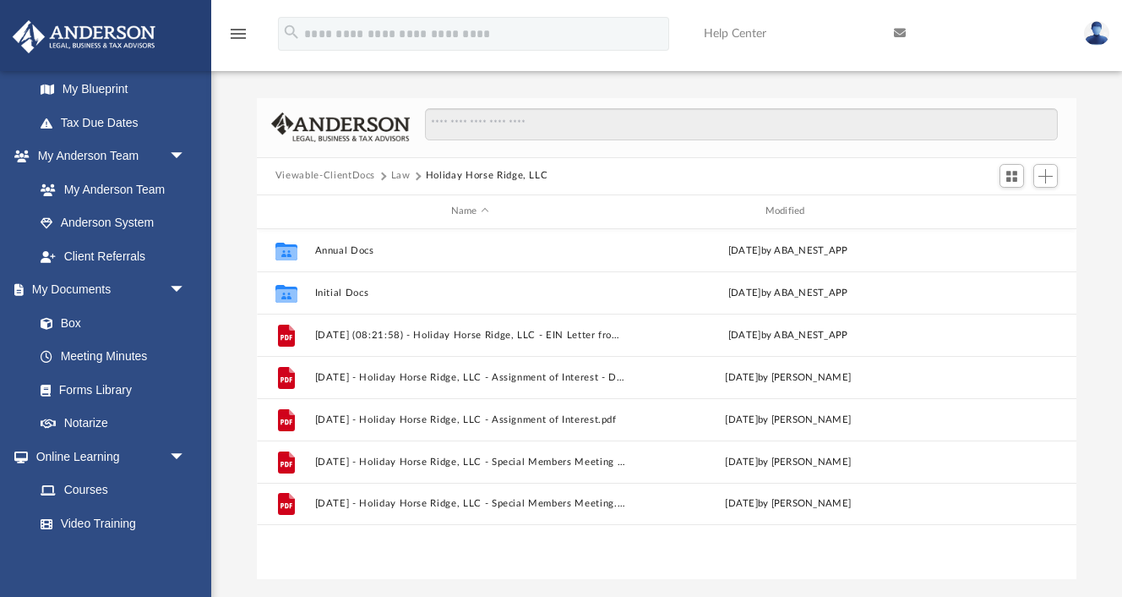
click at [401, 172] on button "Law" at bounding box center [400, 175] width 19 height 15
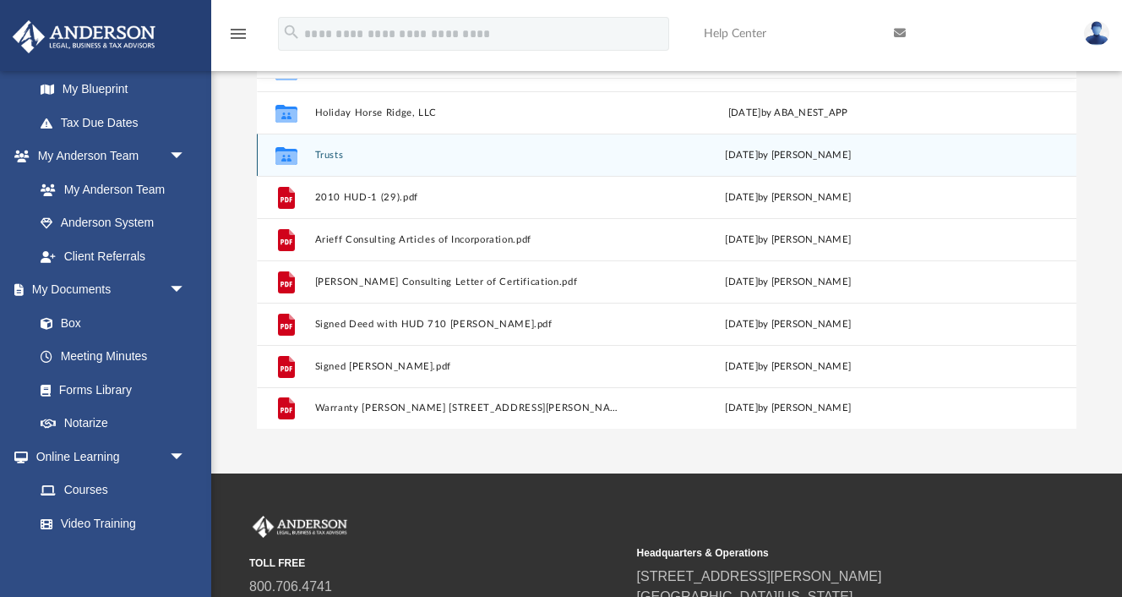
scroll to position [149, 0]
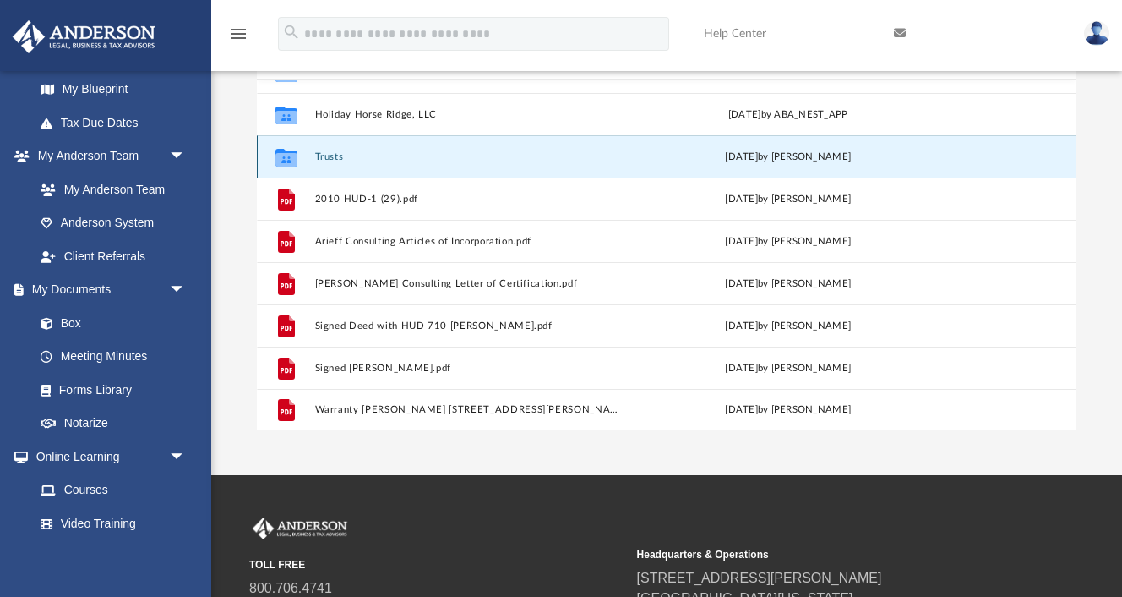
click at [330, 155] on button "Trusts" at bounding box center [469, 156] width 311 height 11
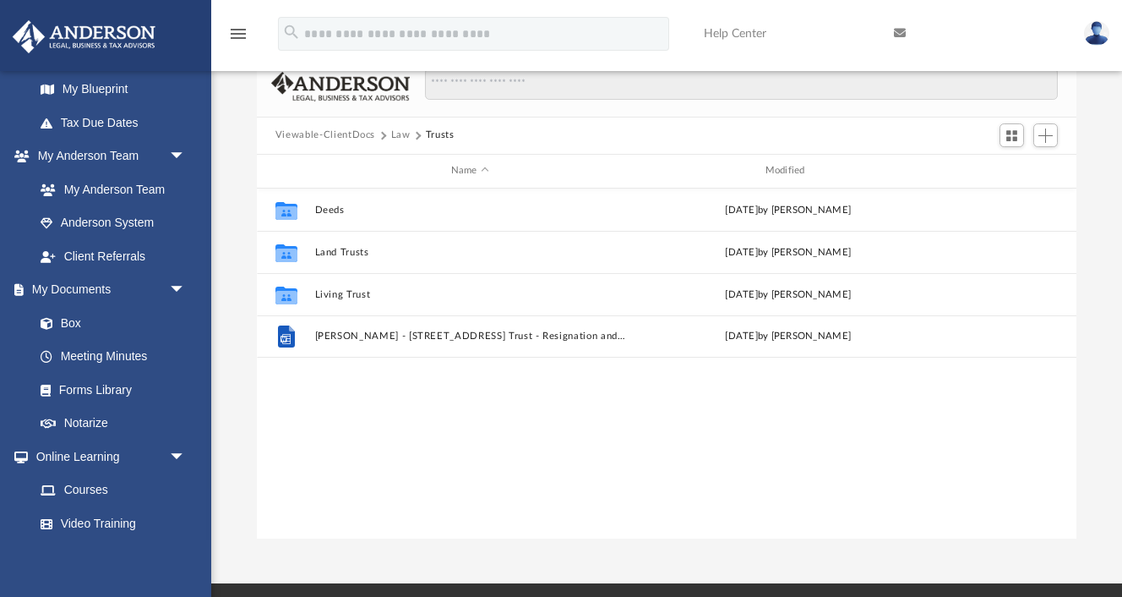
scroll to position [37, 0]
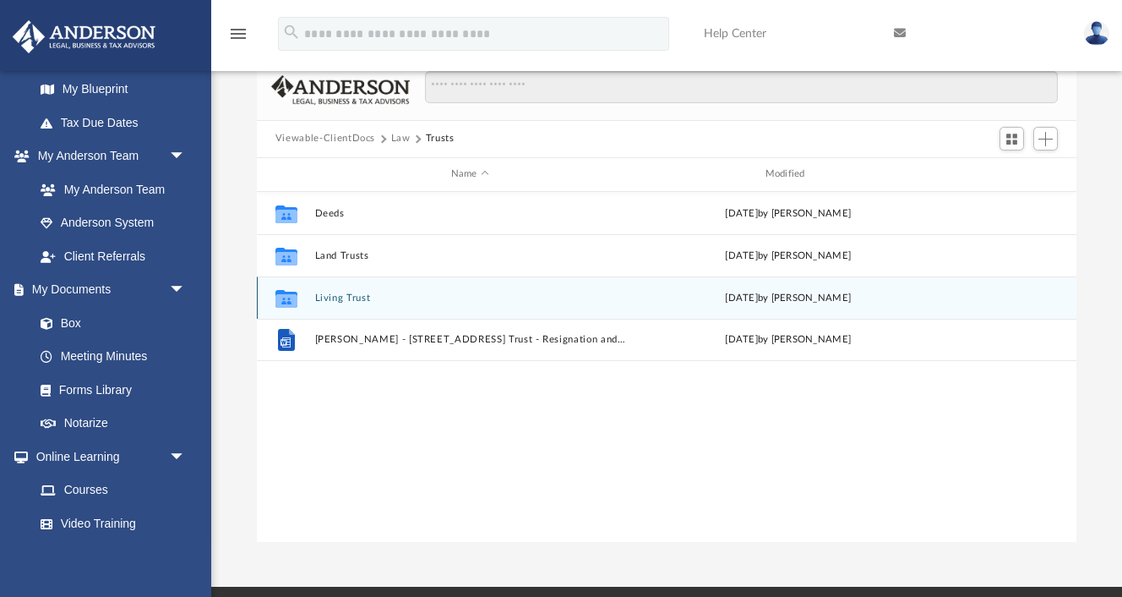
click at [335, 297] on button "Living Trust" at bounding box center [469, 297] width 311 height 11
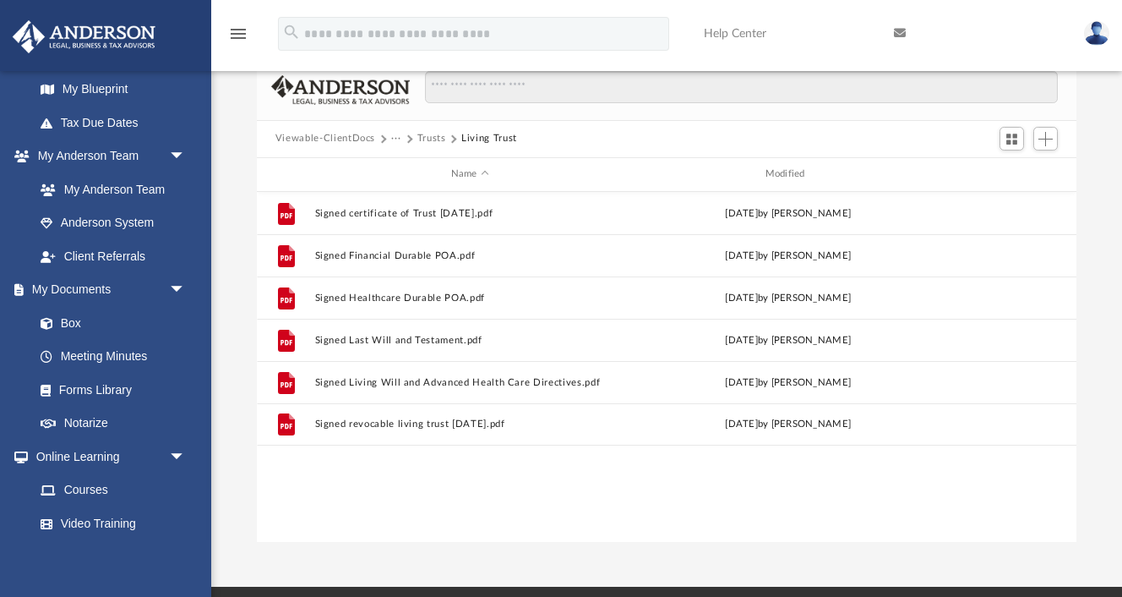
click at [424, 139] on button "Trusts" at bounding box center [431, 138] width 29 height 15
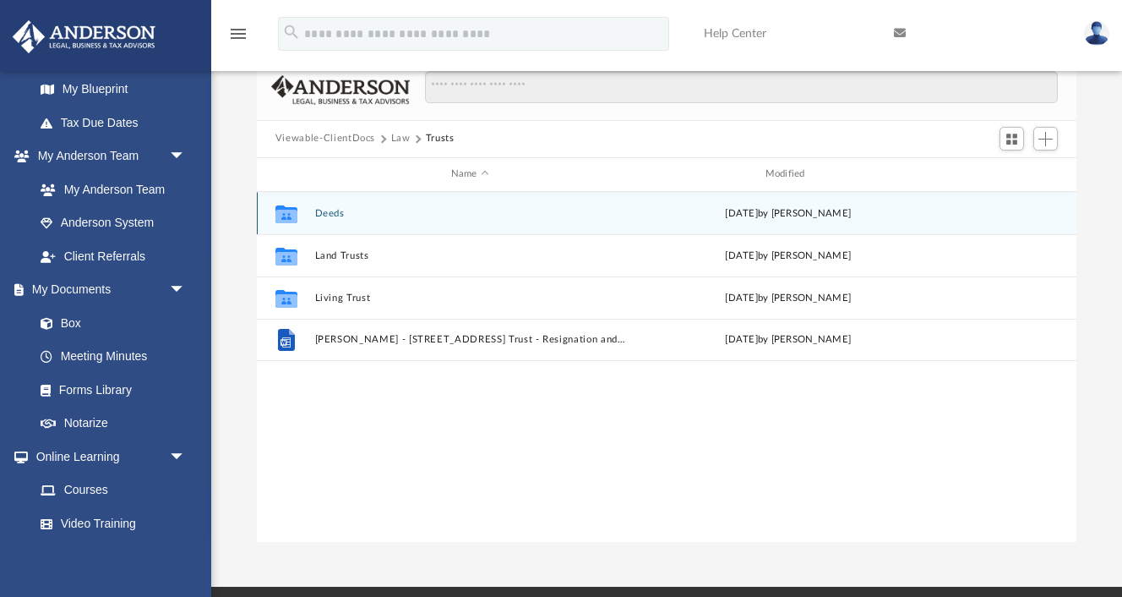
click at [329, 215] on button "Deeds" at bounding box center [469, 213] width 311 height 11
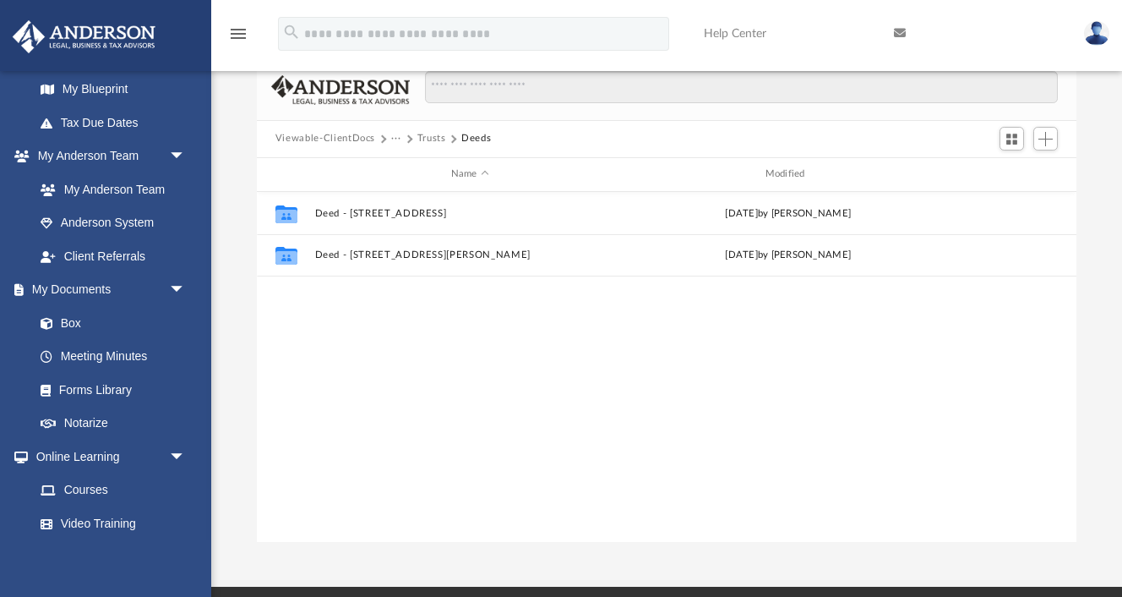
click at [433, 140] on button "Trusts" at bounding box center [431, 138] width 29 height 15
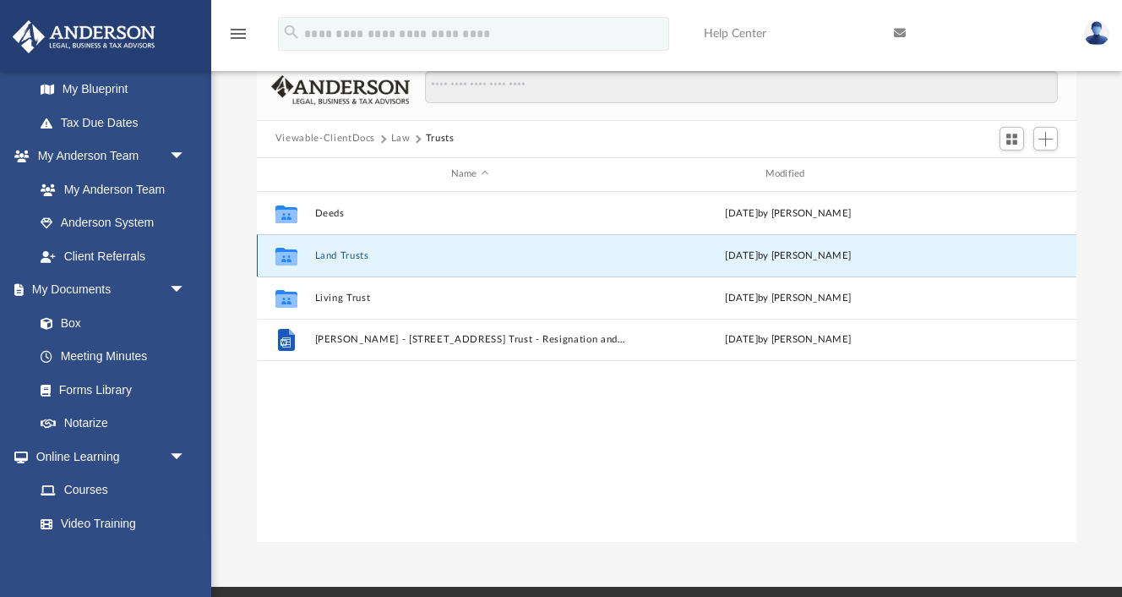
click at [342, 253] on button "Land Trusts" at bounding box center [469, 255] width 311 height 11
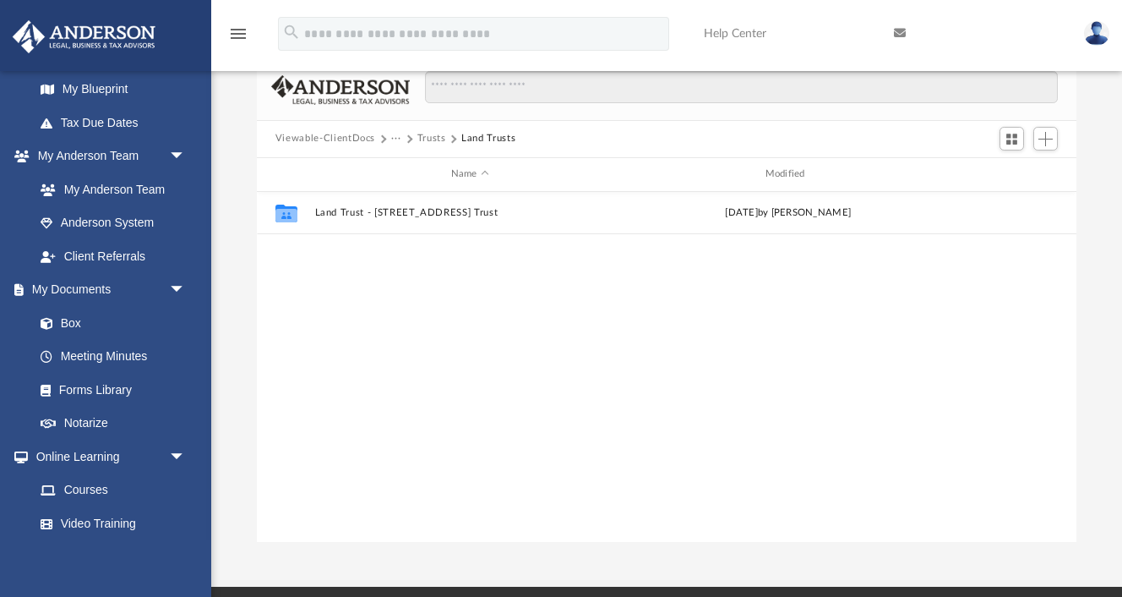
click at [373, 130] on div "Viewable-ClientDocs ··· Trusts Land Trusts" at bounding box center [667, 139] width 820 height 37
click at [360, 134] on button "Viewable-ClientDocs" at bounding box center [325, 138] width 100 height 15
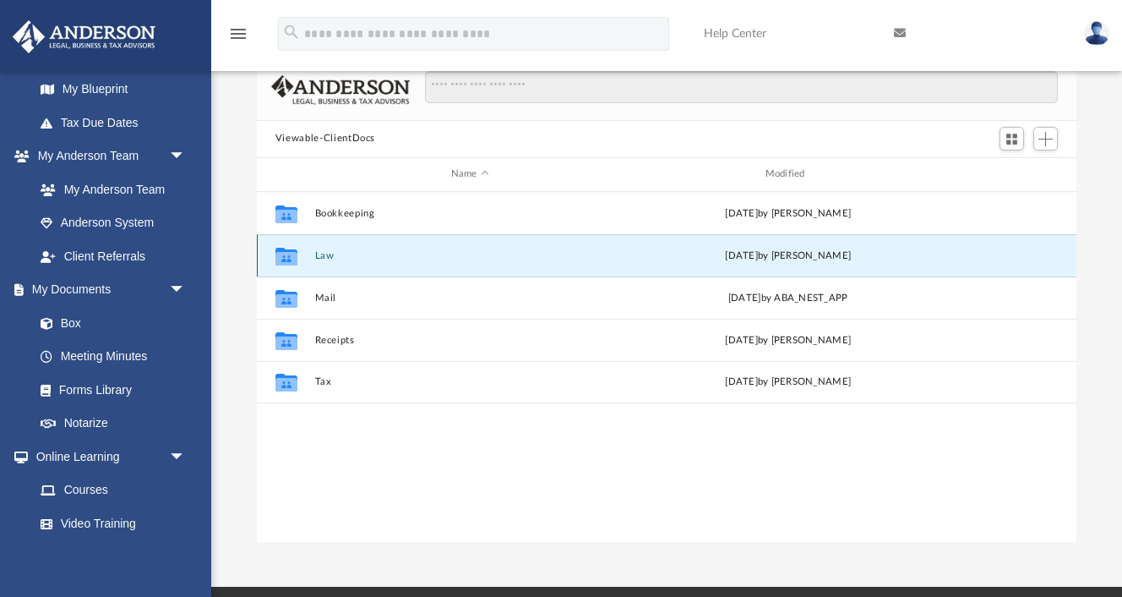
click at [324, 254] on button "Law" at bounding box center [469, 255] width 311 height 11
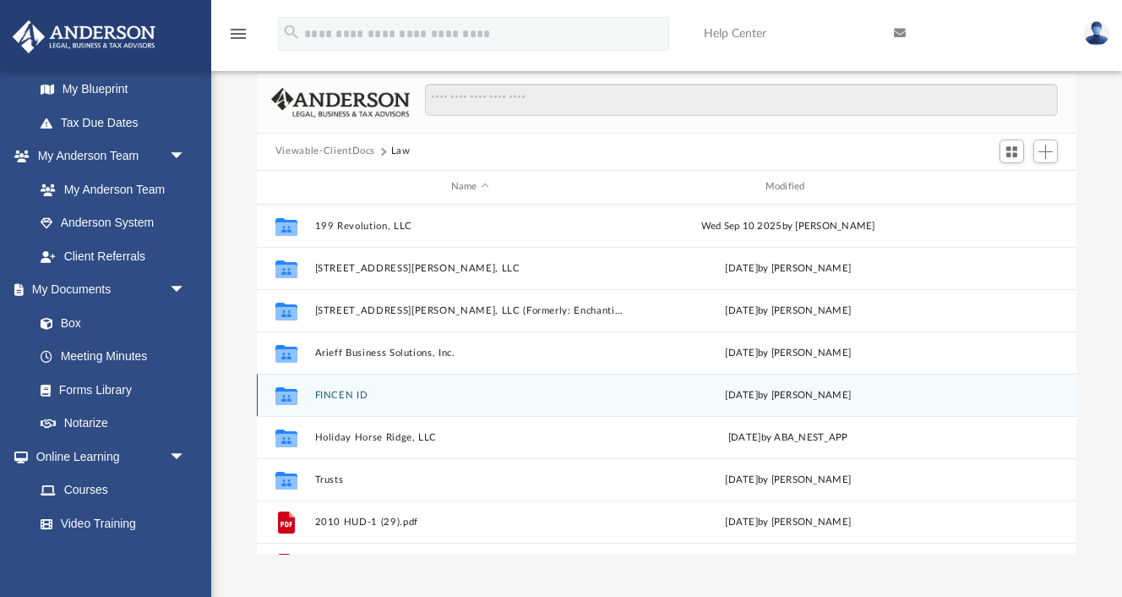
scroll to position [17, 0]
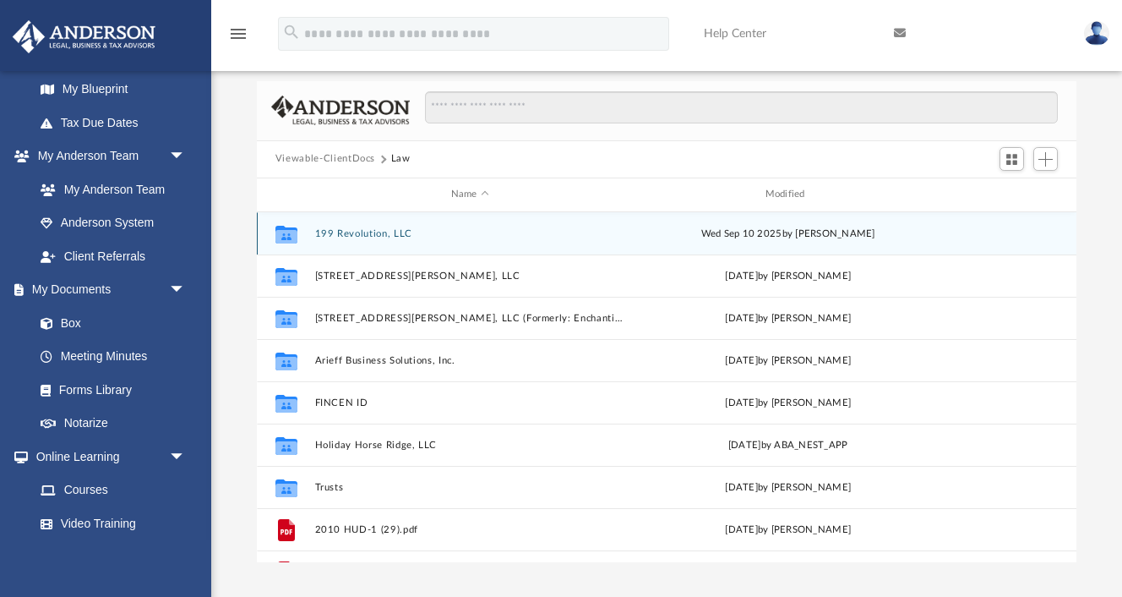
click at [358, 234] on button "199 Revolution, LLC" at bounding box center [469, 233] width 311 height 11
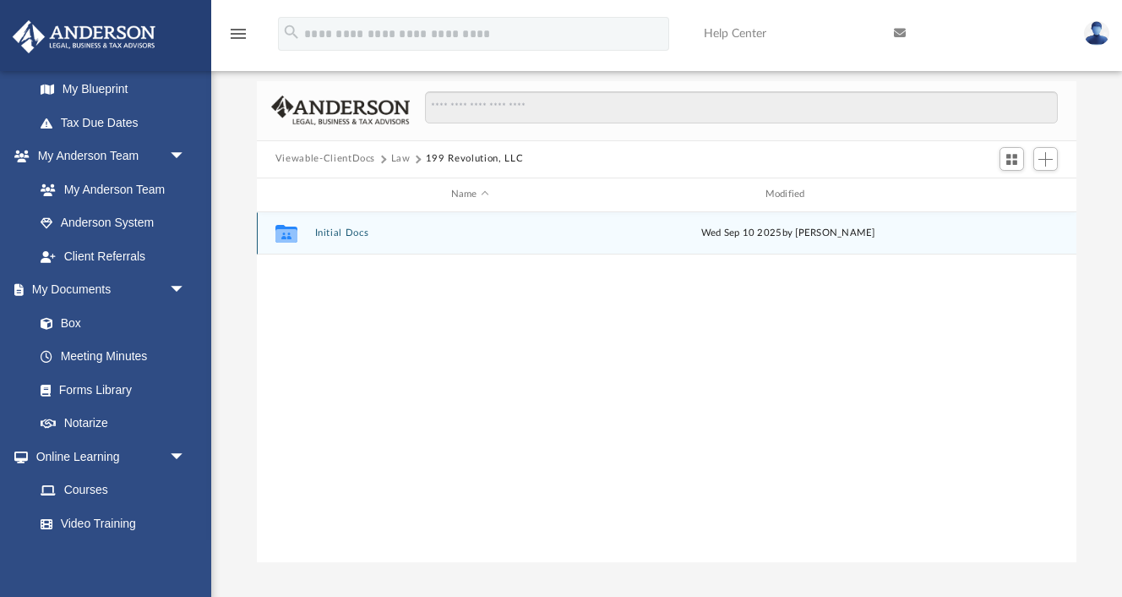
click at [358, 234] on button "Initial Docs" at bounding box center [469, 232] width 311 height 11
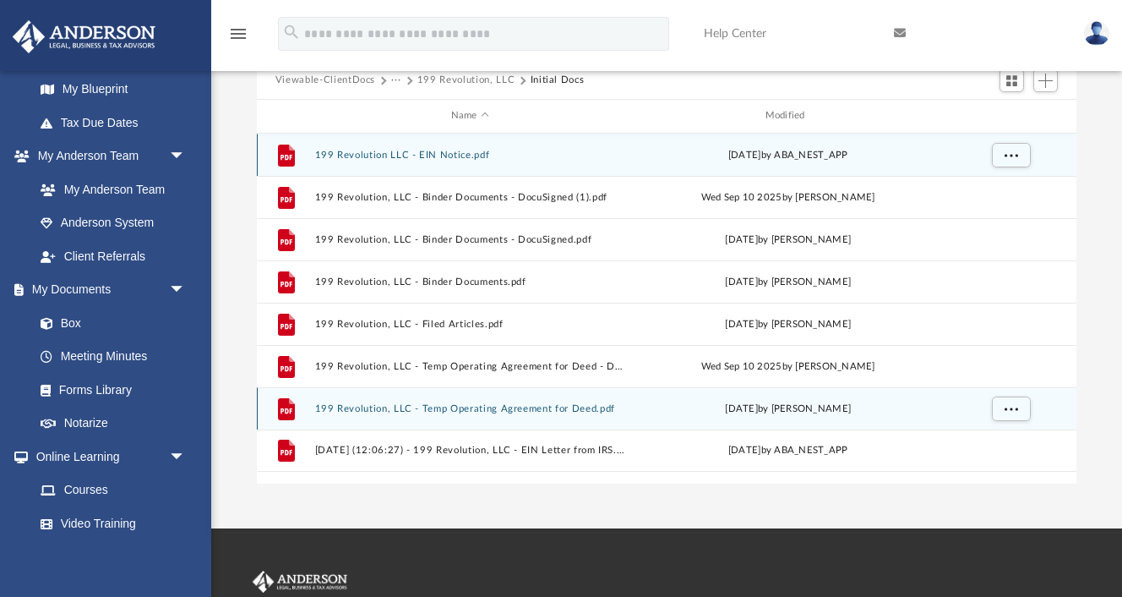
scroll to position [0, 0]
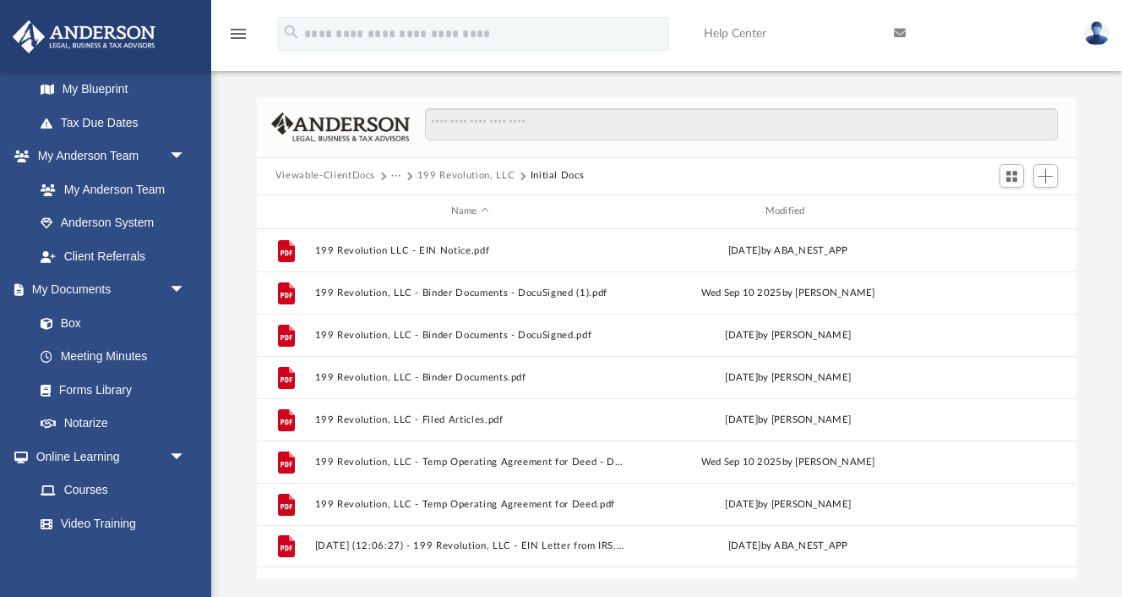
click at [425, 171] on button "199 Revolution, LLC" at bounding box center [465, 175] width 97 height 15
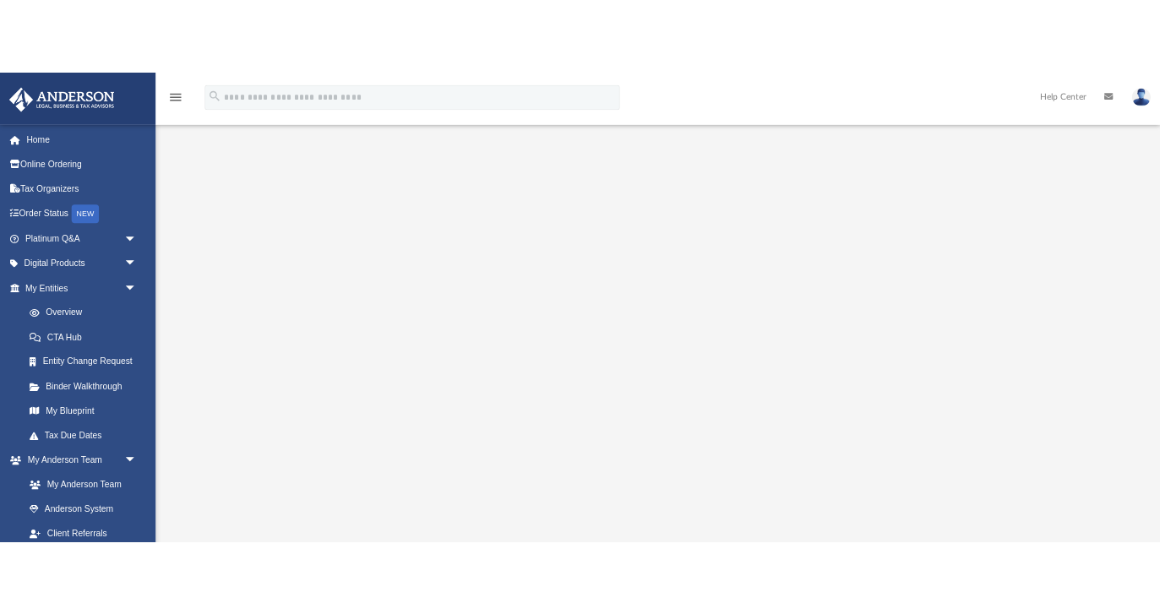
scroll to position [31, 0]
